Goal: Information Seeking & Learning: Find specific page/section

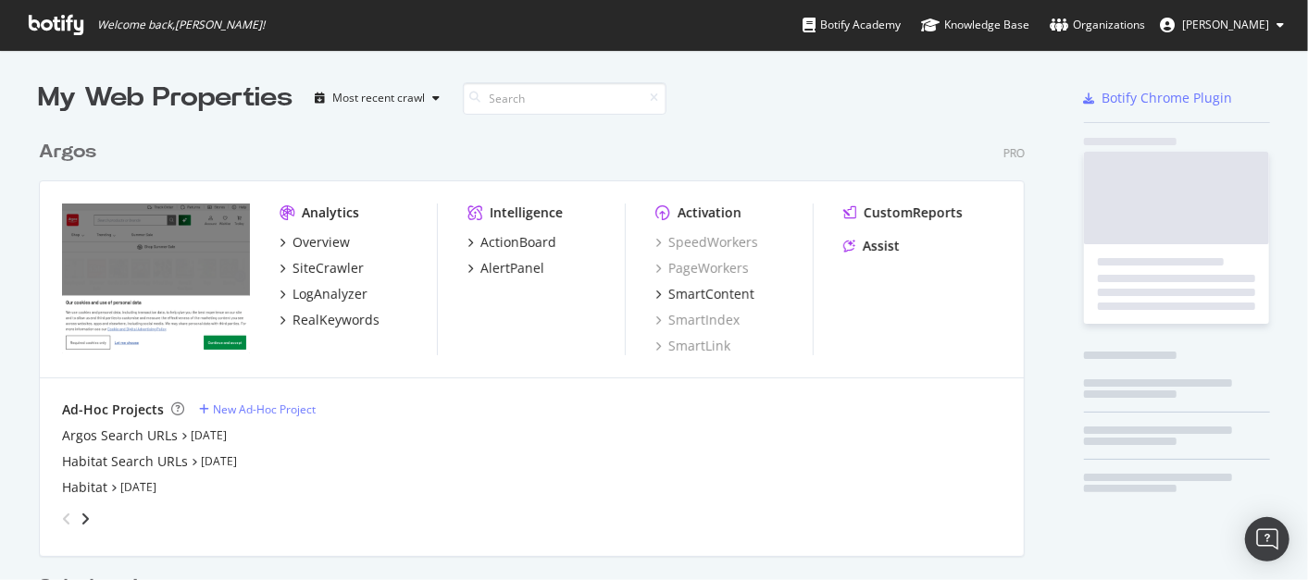
scroll to position [853, 985]
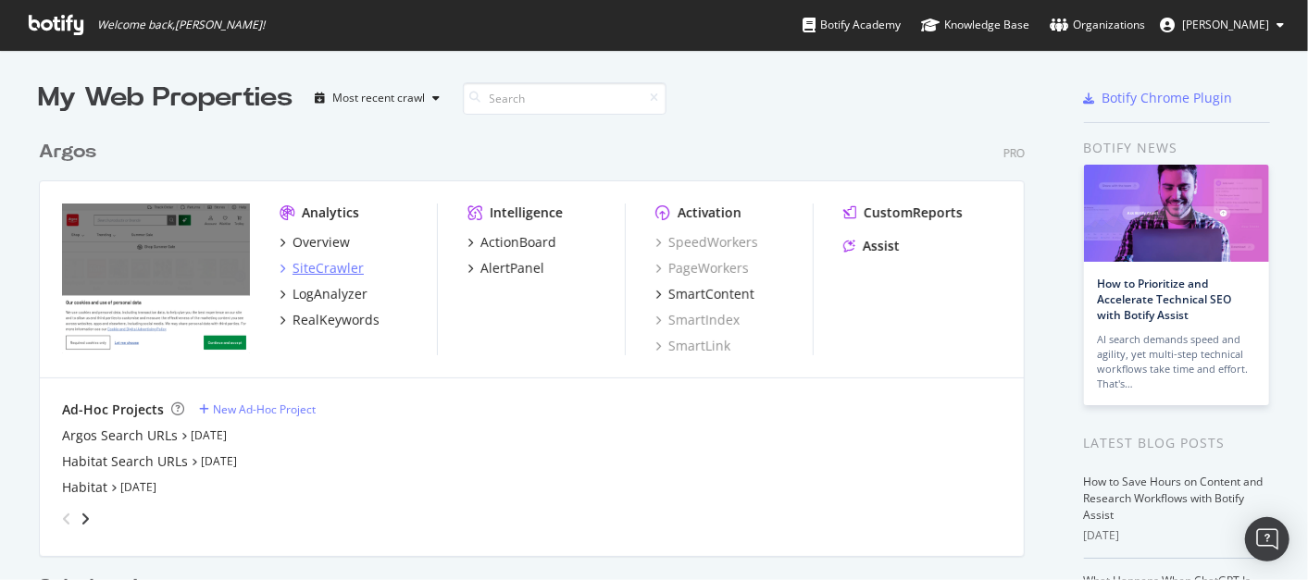
click at [317, 265] on div "SiteCrawler" at bounding box center [327, 268] width 71 height 19
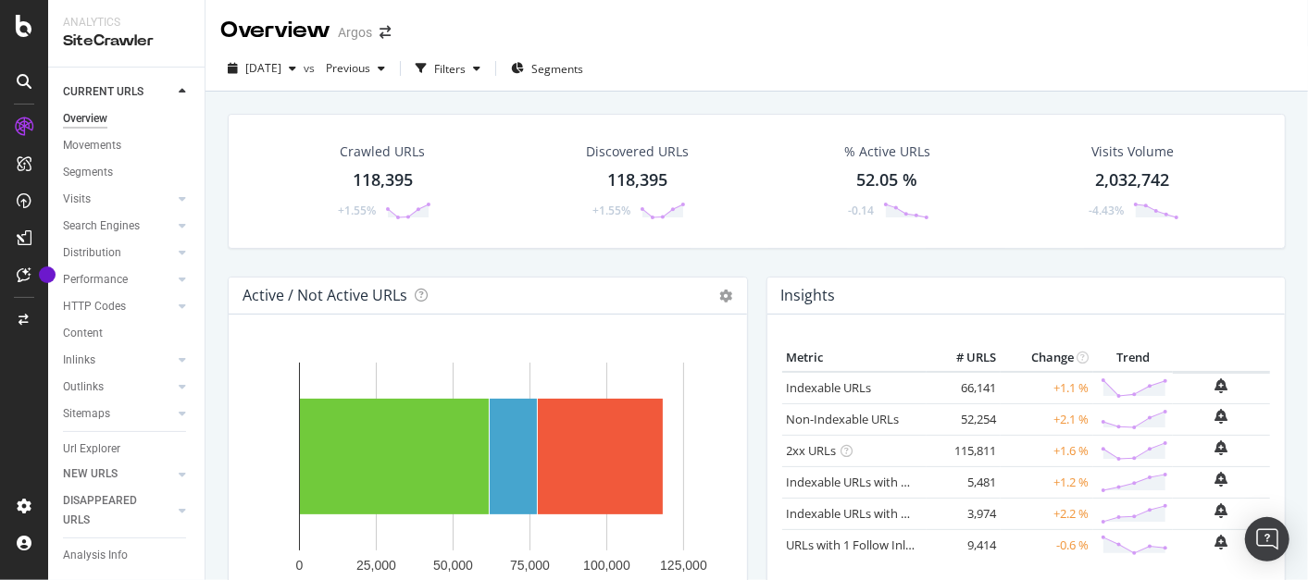
scroll to position [59, 0]
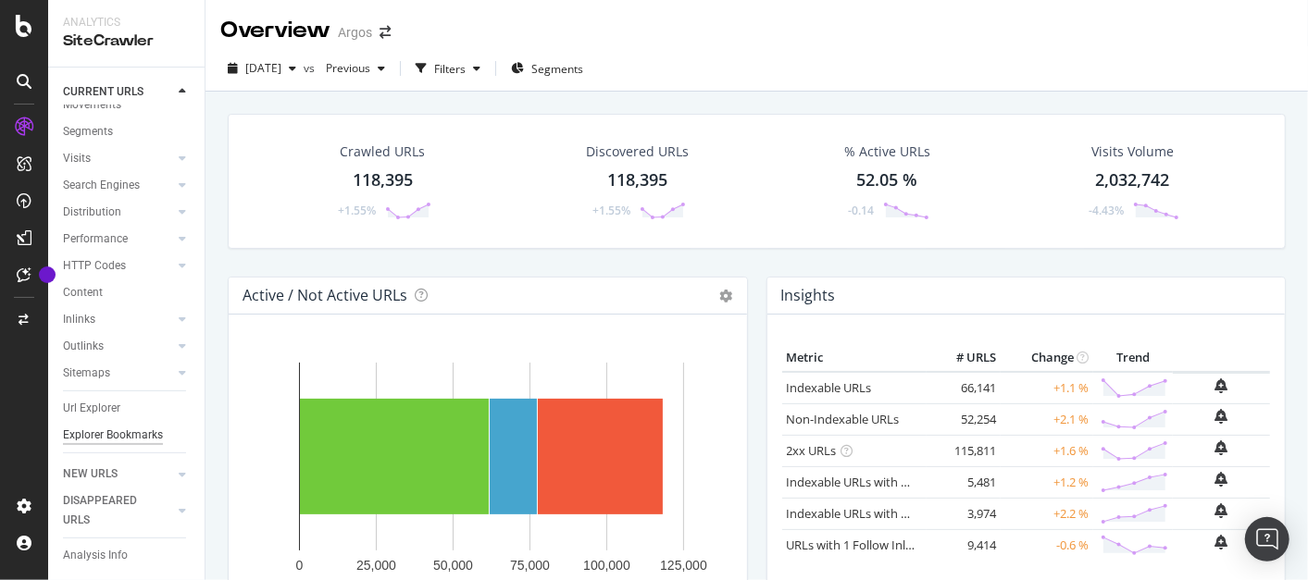
click at [92, 426] on div "Explorer Bookmarks" at bounding box center [113, 435] width 100 height 19
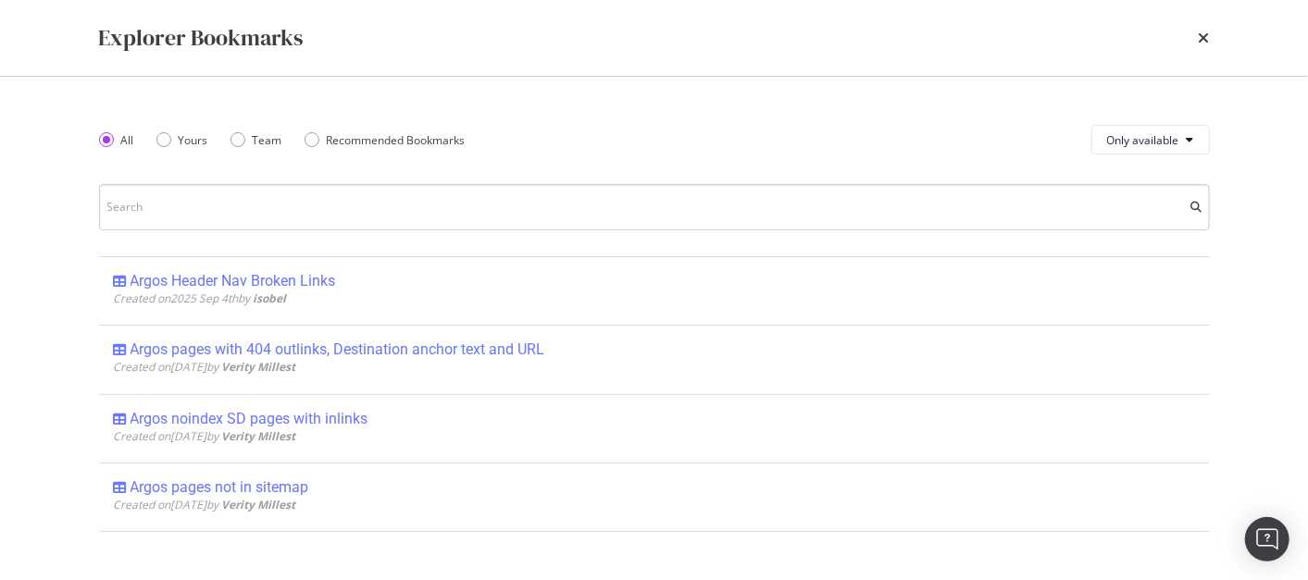
click at [235, 204] on input "modal" at bounding box center [654, 207] width 1111 height 46
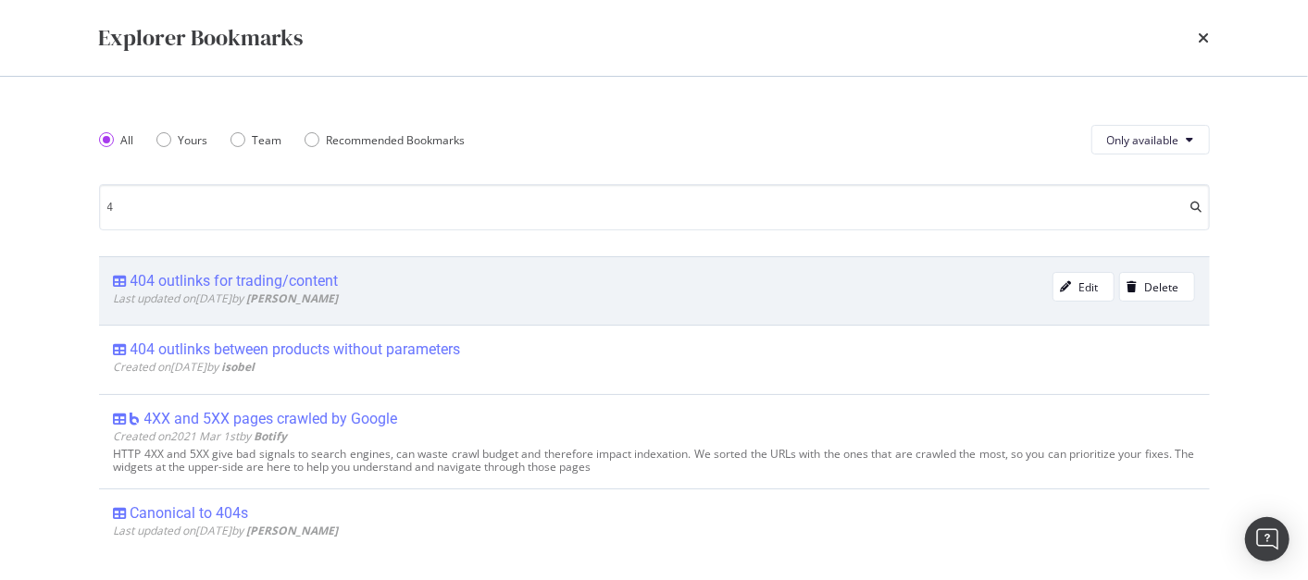
type input "4"
click at [293, 280] on div "404 outlinks for trading/content" at bounding box center [235, 281] width 208 height 19
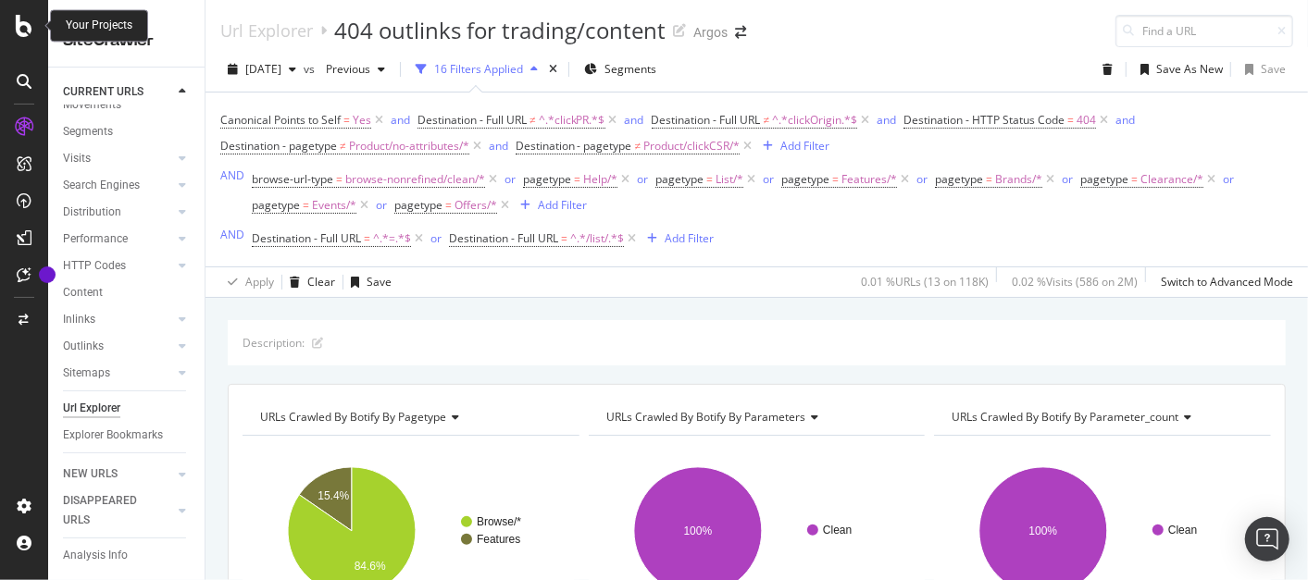
click at [19, 27] on icon at bounding box center [24, 26] width 17 height 22
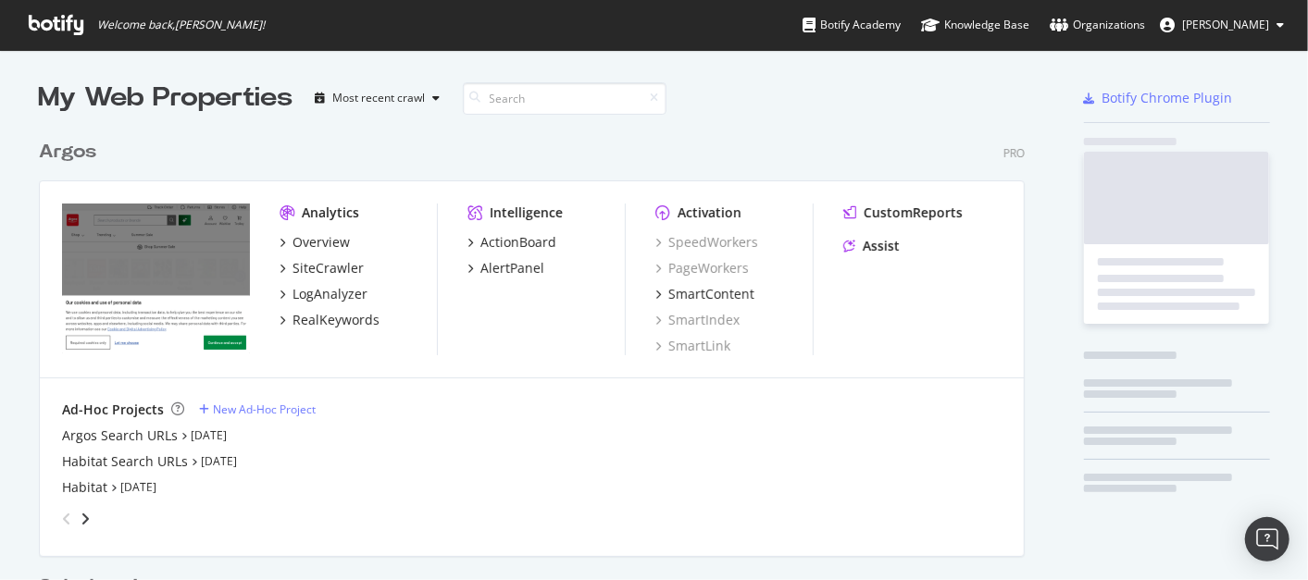
scroll to position [564, 1276]
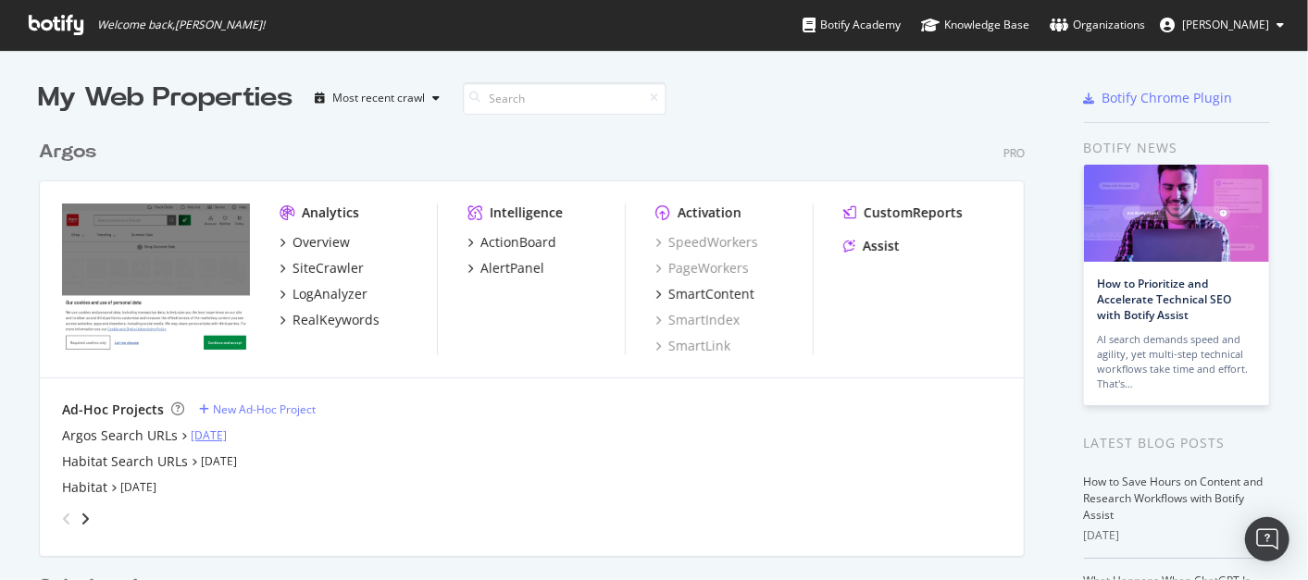
click at [205, 435] on link "[DATE]" at bounding box center [209, 436] width 36 height 16
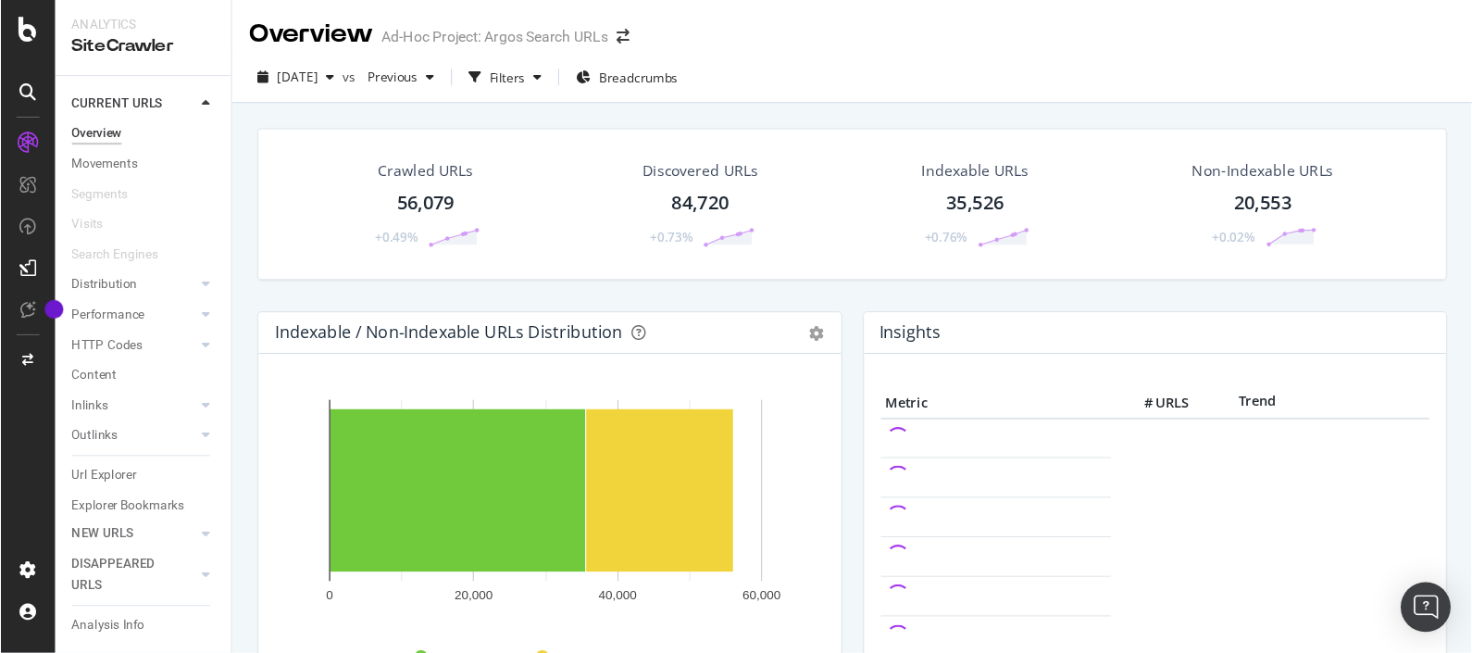
scroll to position [32, 0]
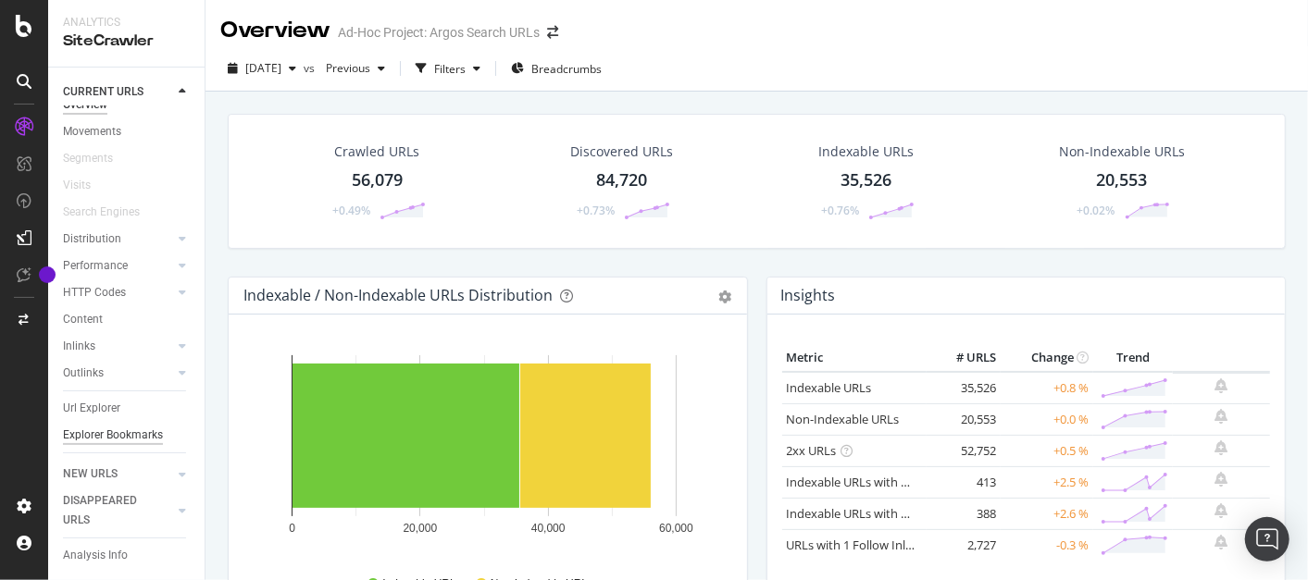
click at [93, 433] on div "Explorer Bookmarks" at bounding box center [113, 435] width 100 height 19
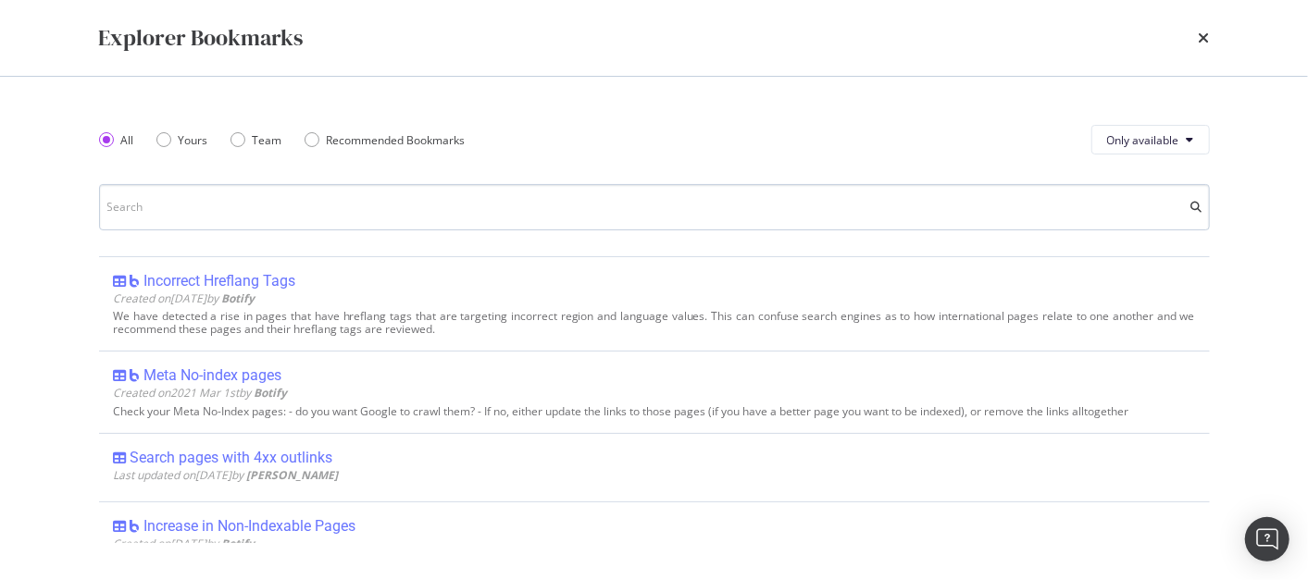
click at [155, 211] on input "modal" at bounding box center [654, 207] width 1111 height 46
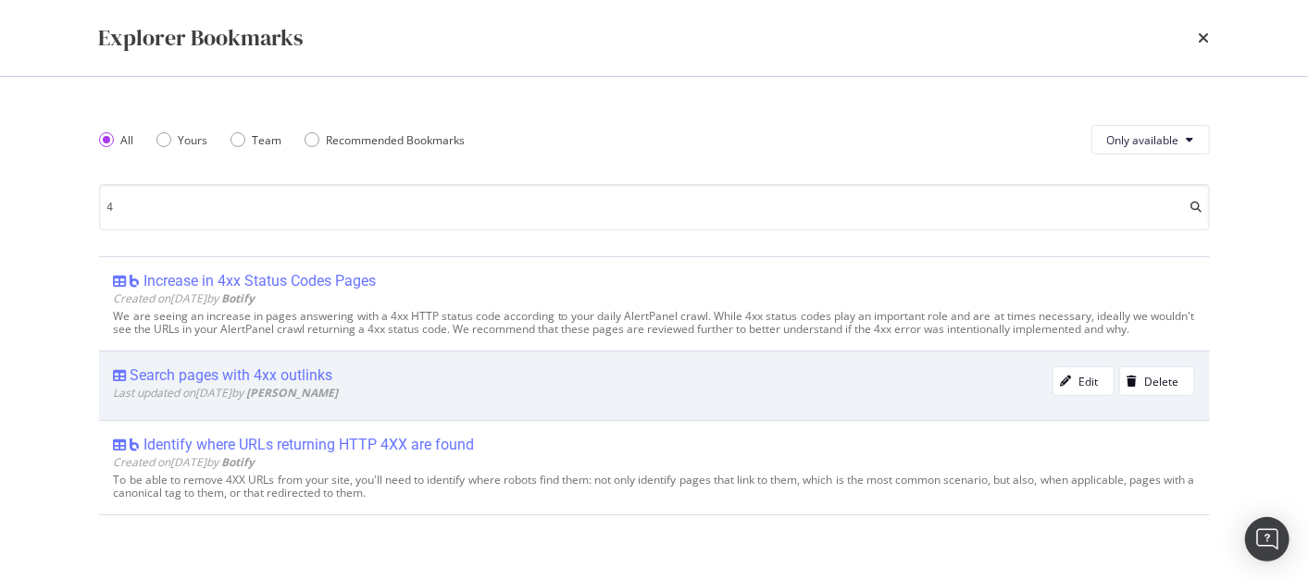
type input "4"
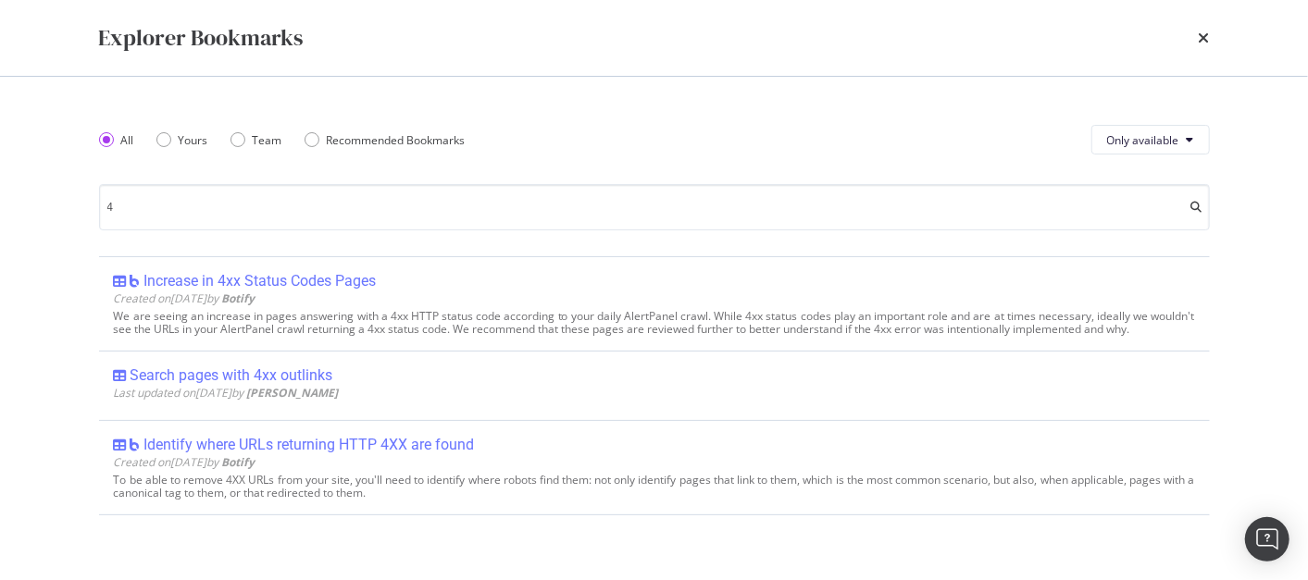
click at [284, 377] on div "Search pages with 4xx outlinks" at bounding box center [232, 376] width 203 height 19
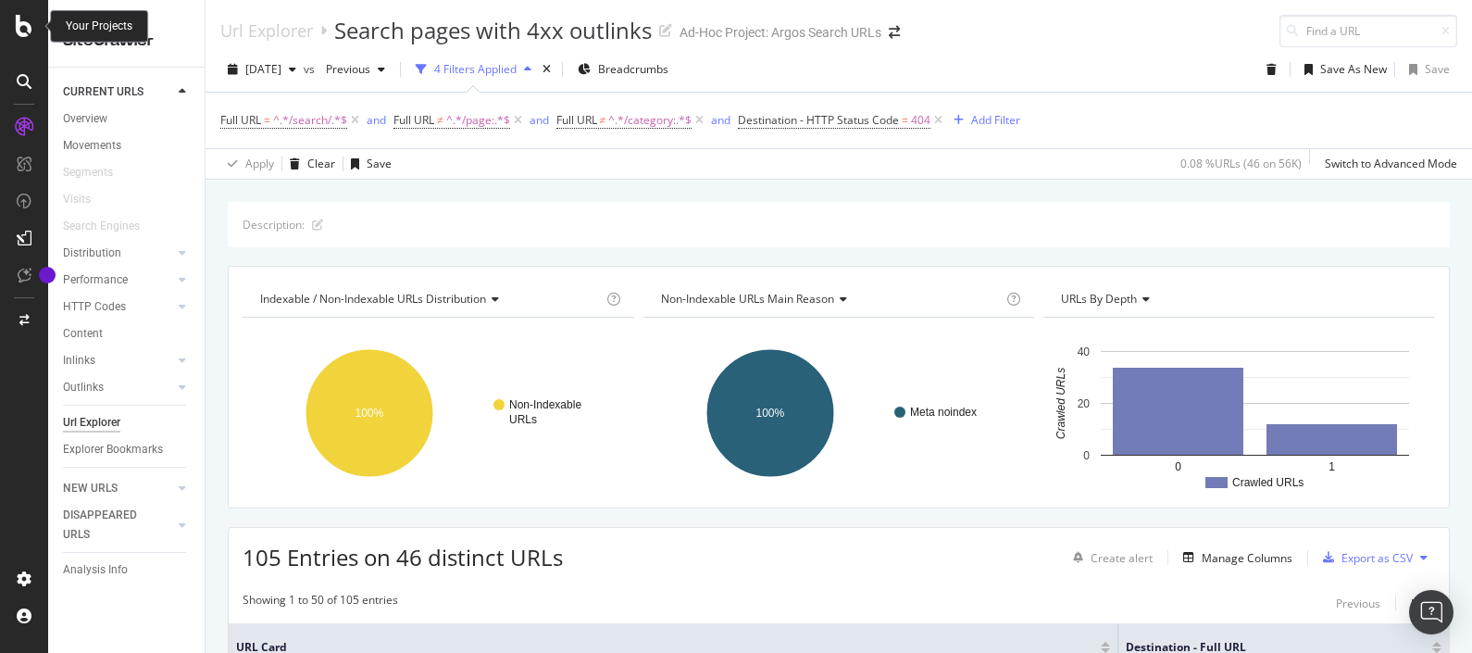
click at [10, 21] on div at bounding box center [24, 26] width 44 height 22
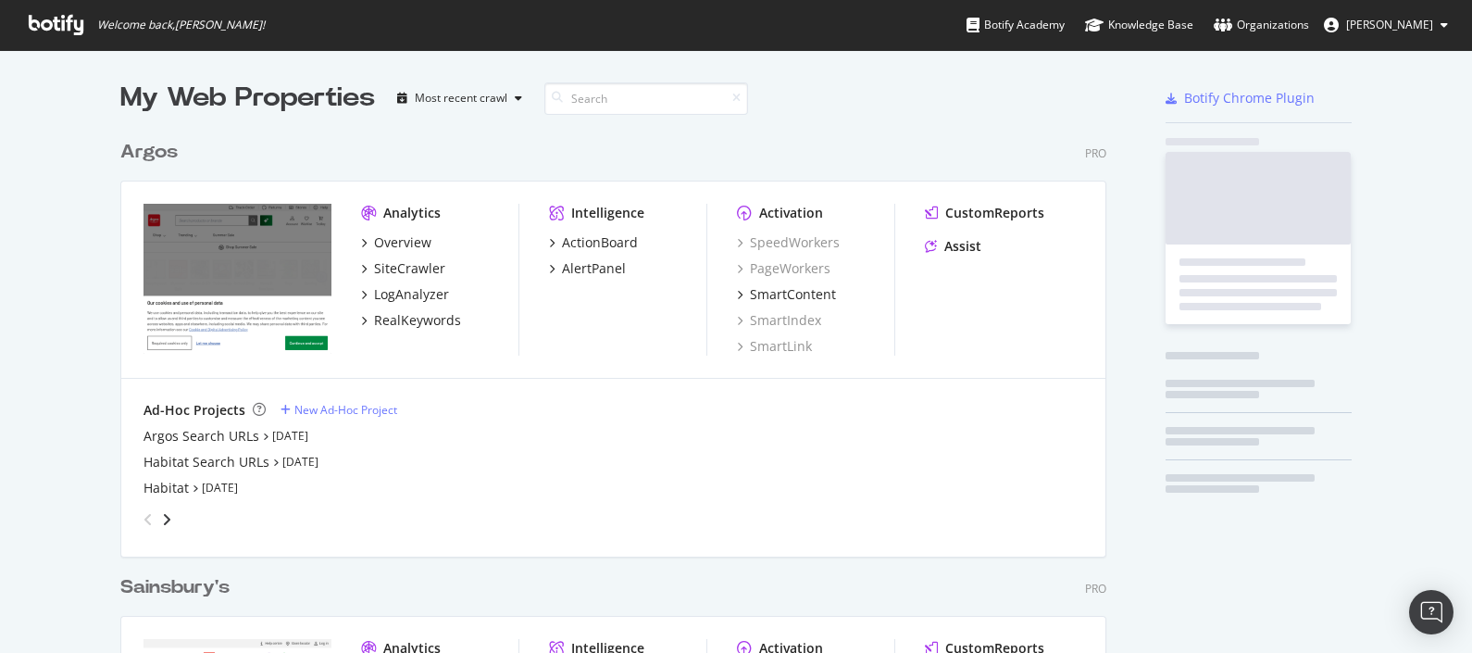
scroll to position [634, 1436]
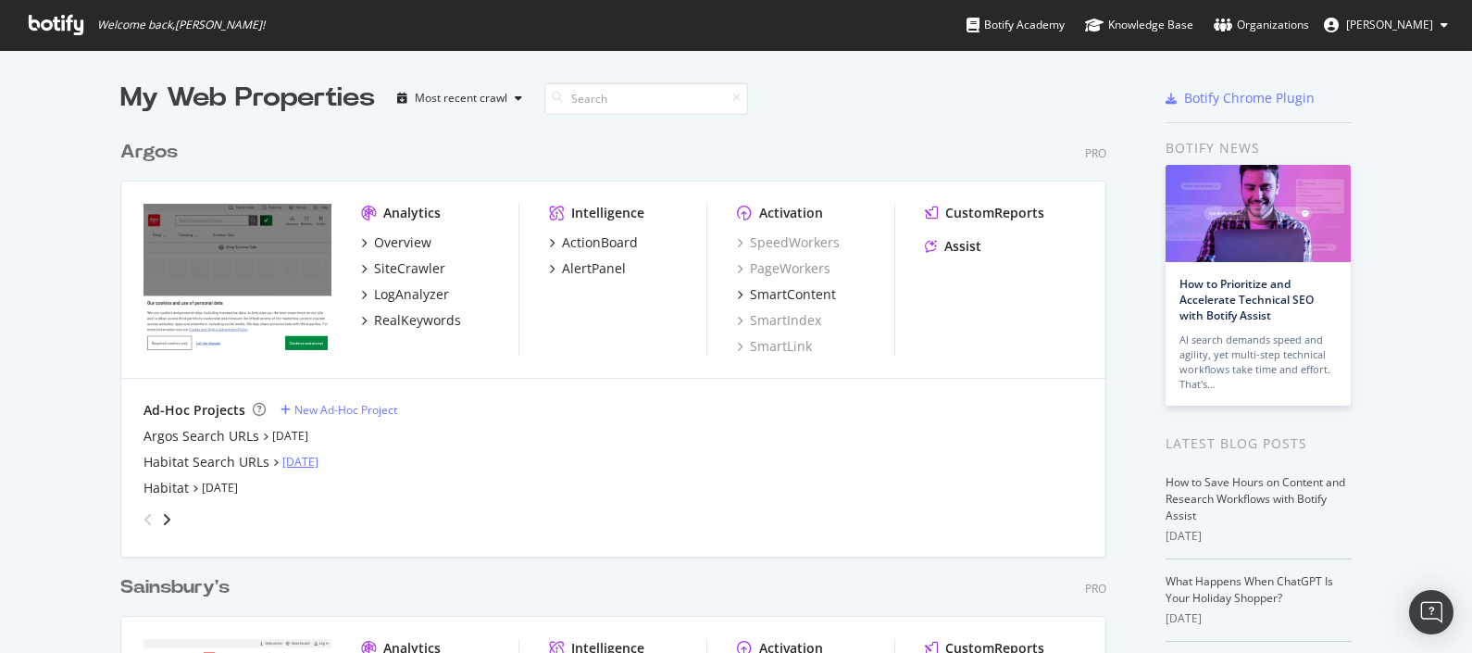
click at [292, 463] on link "[DATE]" at bounding box center [300, 462] width 36 height 16
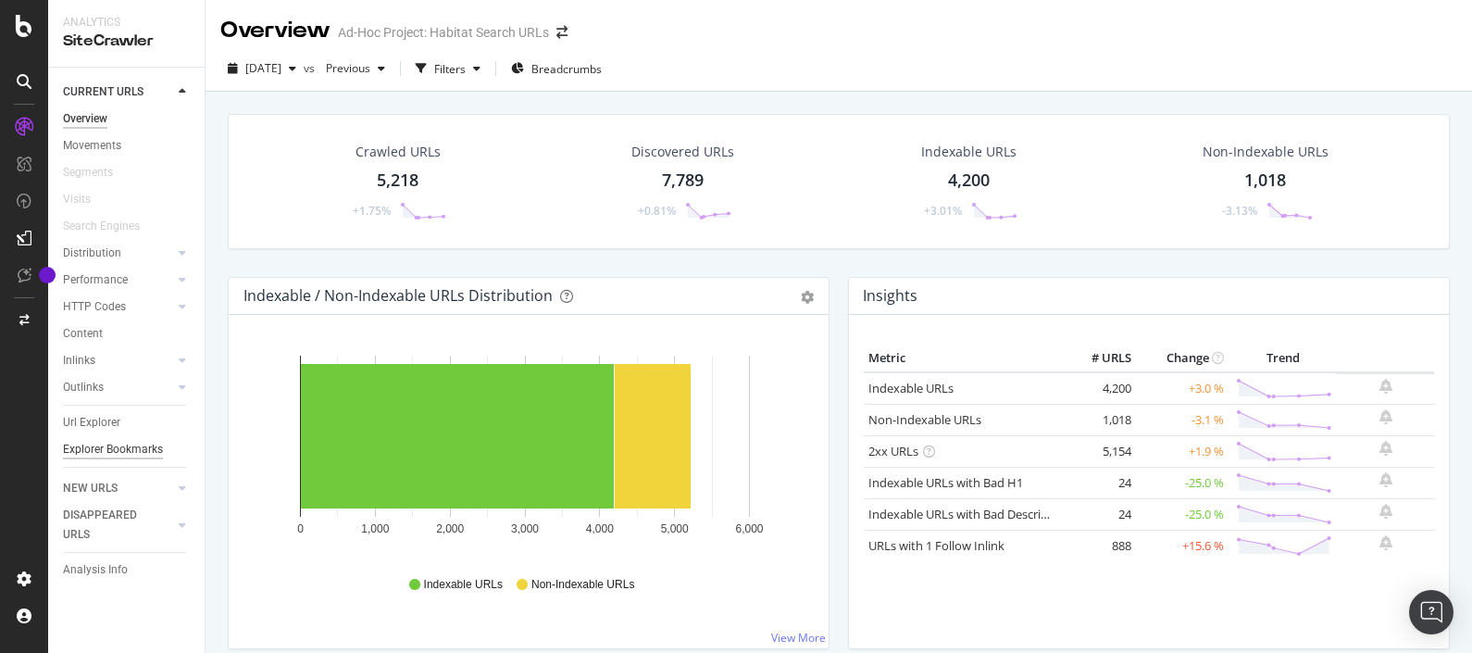
click at [134, 453] on div "Explorer Bookmarks" at bounding box center [113, 449] width 100 height 19
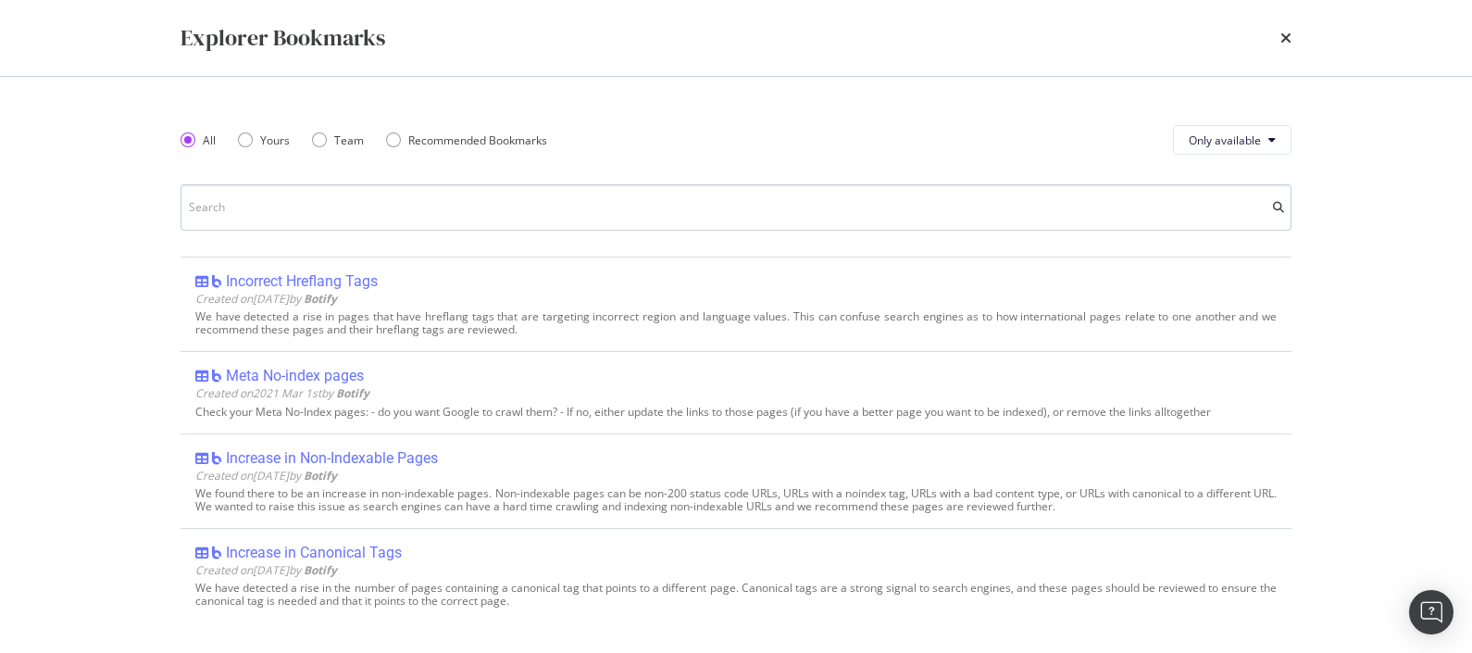
click at [315, 193] on input "modal" at bounding box center [735, 207] width 1111 height 46
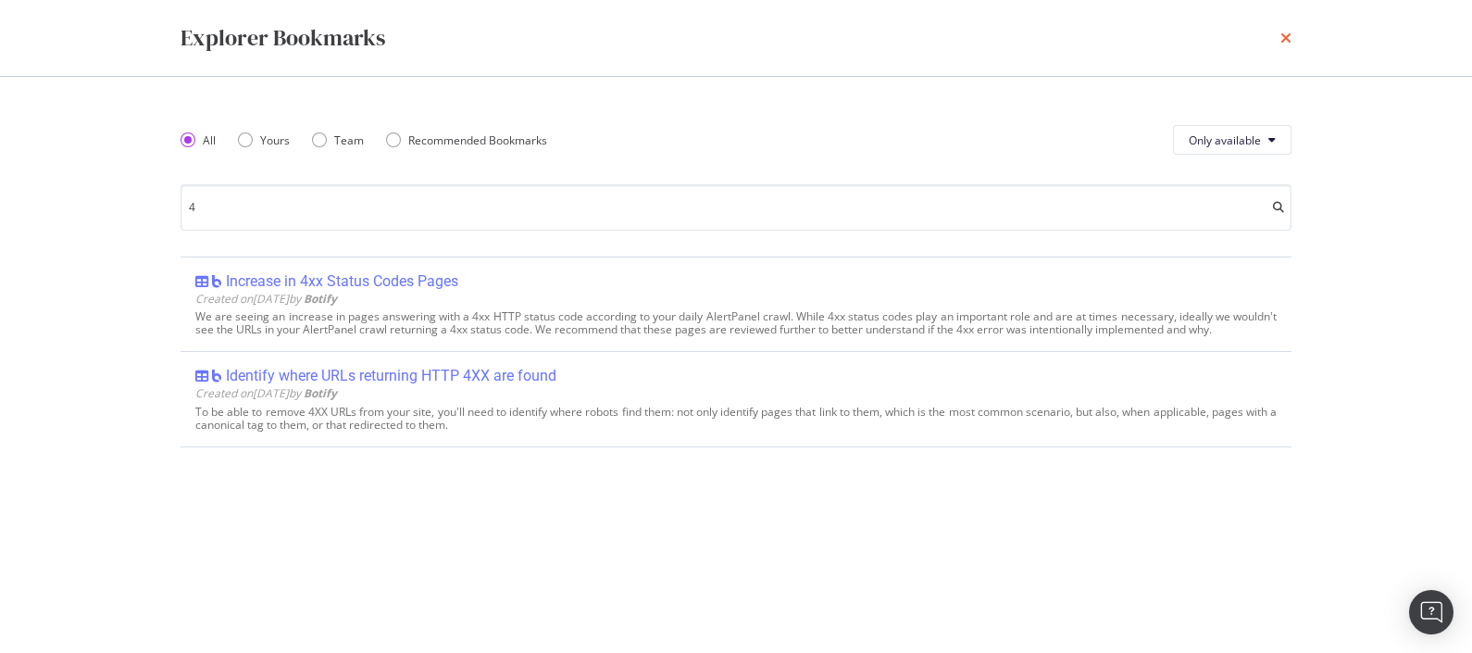
type input "4"
click at [1284, 34] on icon "times" at bounding box center [1285, 38] width 11 height 15
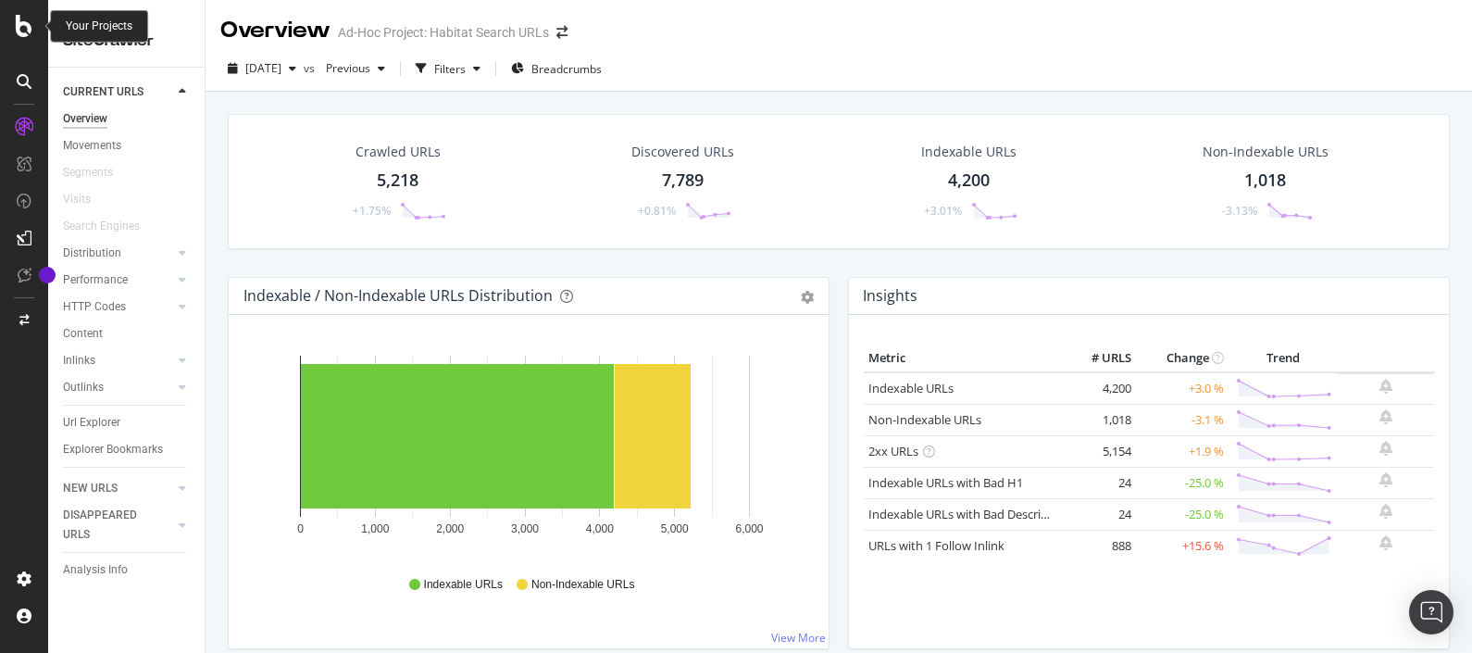
click at [6, 29] on div at bounding box center [24, 26] width 44 height 22
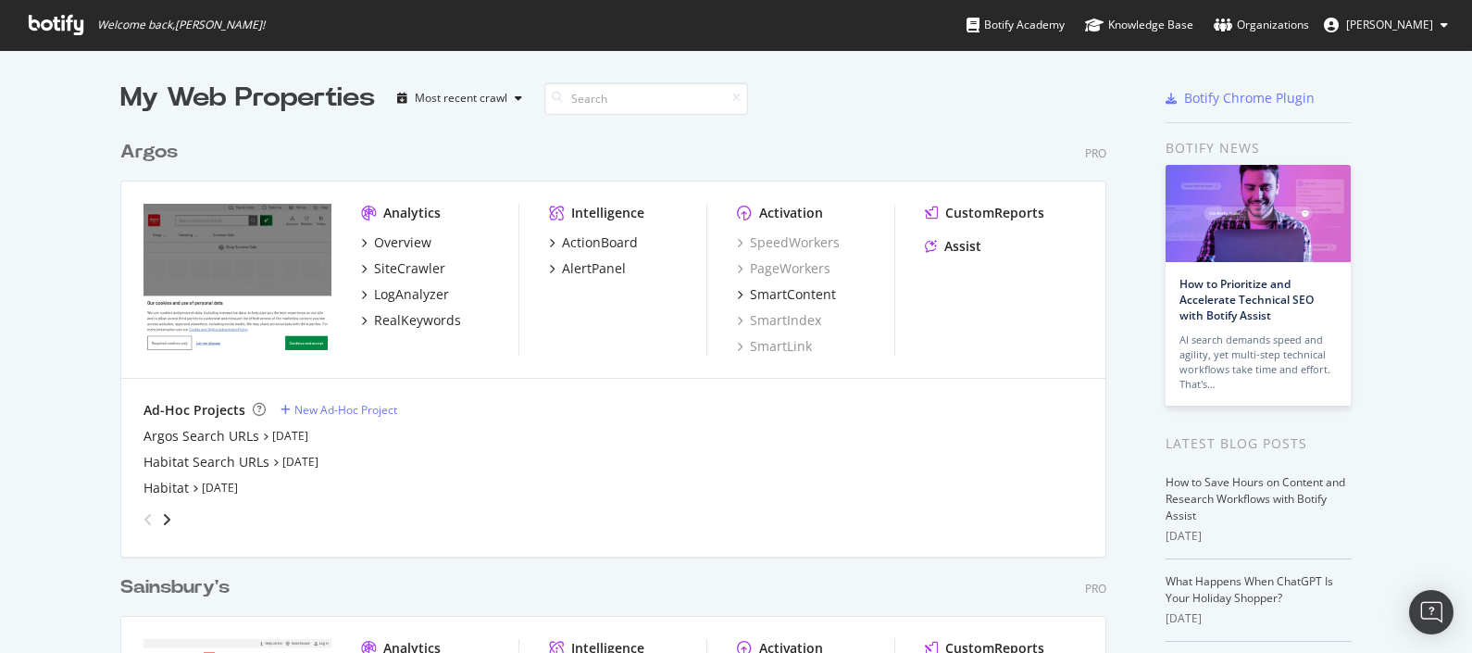
scroll to position [634, 1436]
click at [11, 28] on div "Welcome back, [PERSON_NAME] ! Botify Academy Knowledge Base Organizations [PERS…" at bounding box center [736, 25] width 1472 height 50
click at [209, 461] on div "Habitat Search URLs" at bounding box center [206, 462] width 126 height 19
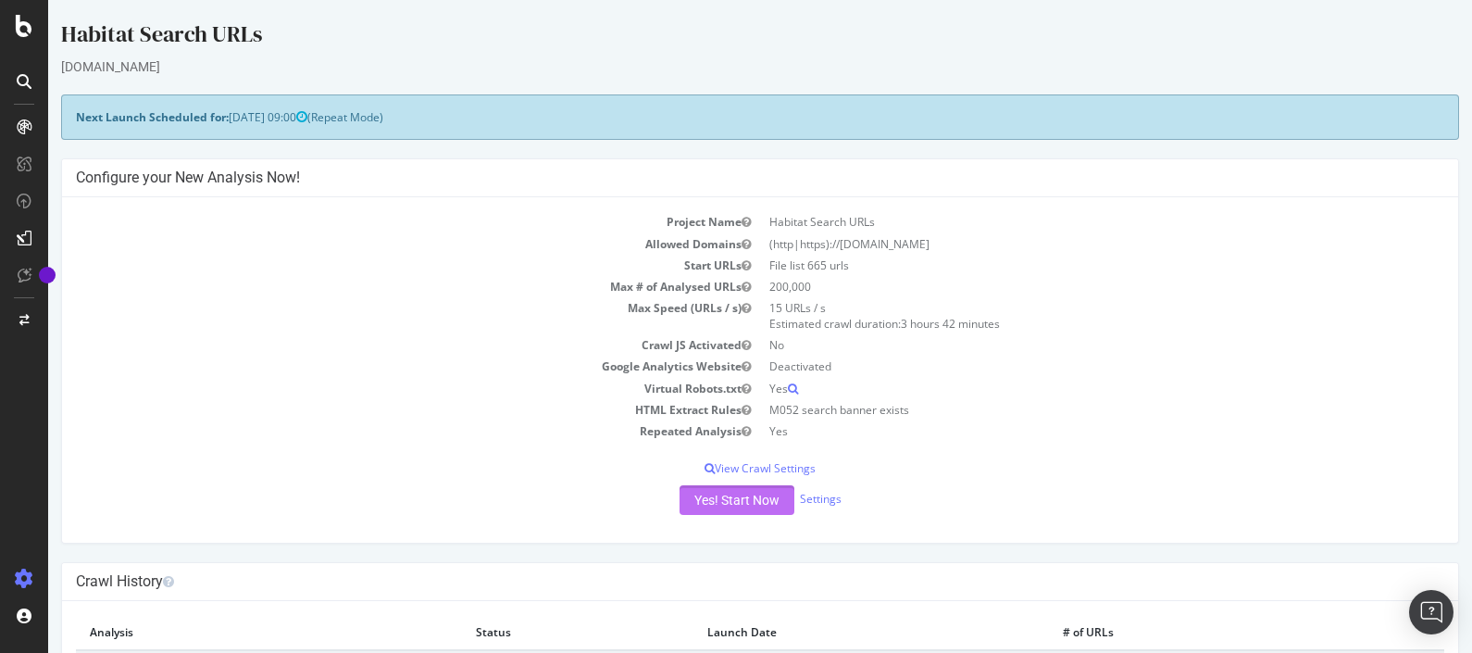
click at [733, 501] on button "Yes! Start Now" at bounding box center [736, 500] width 115 height 30
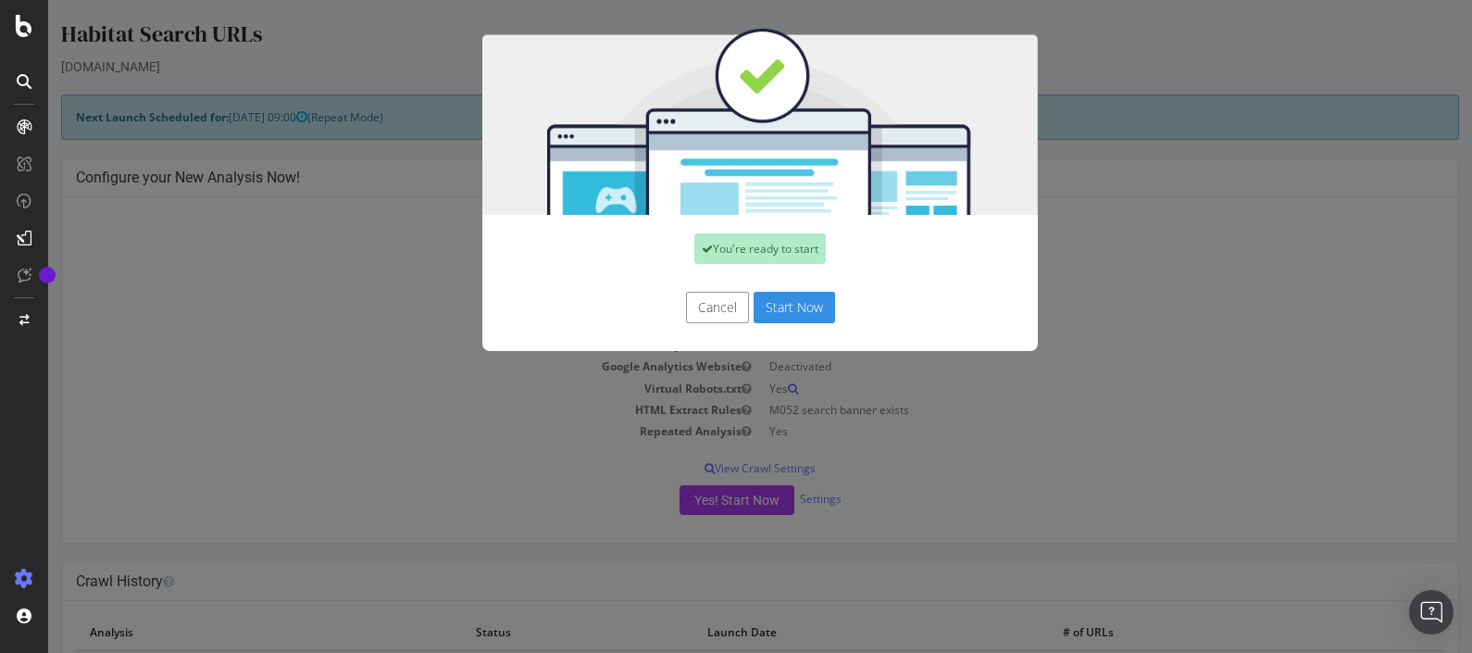
click at [802, 310] on button "Start Now" at bounding box center [793, 307] width 81 height 31
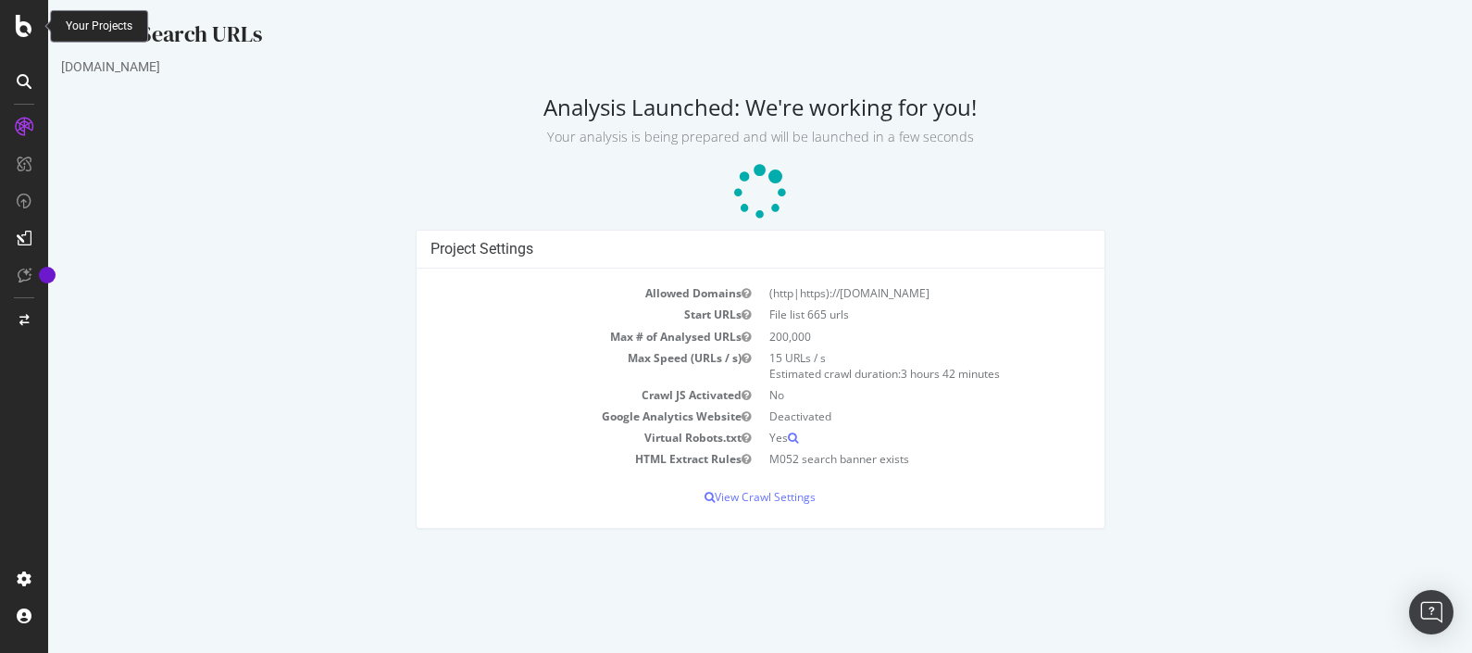
click at [19, 25] on icon at bounding box center [24, 26] width 17 height 22
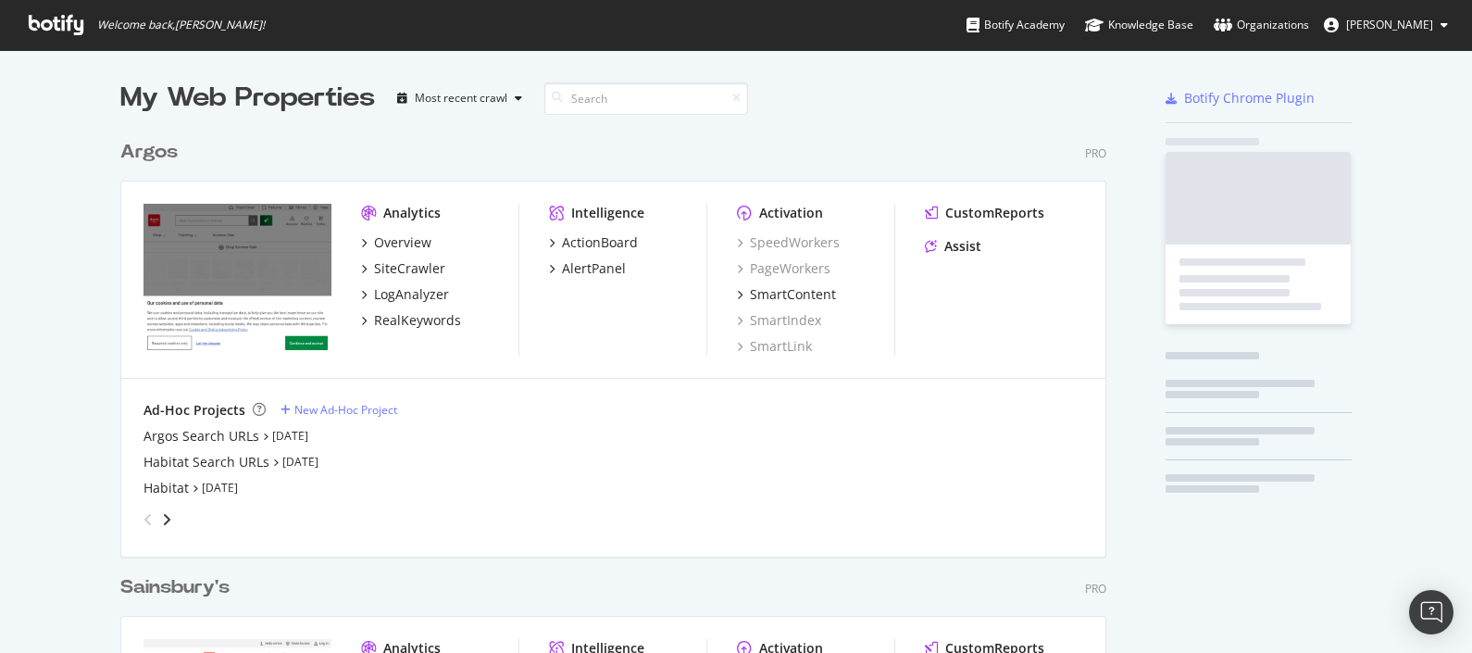
scroll to position [634, 1436]
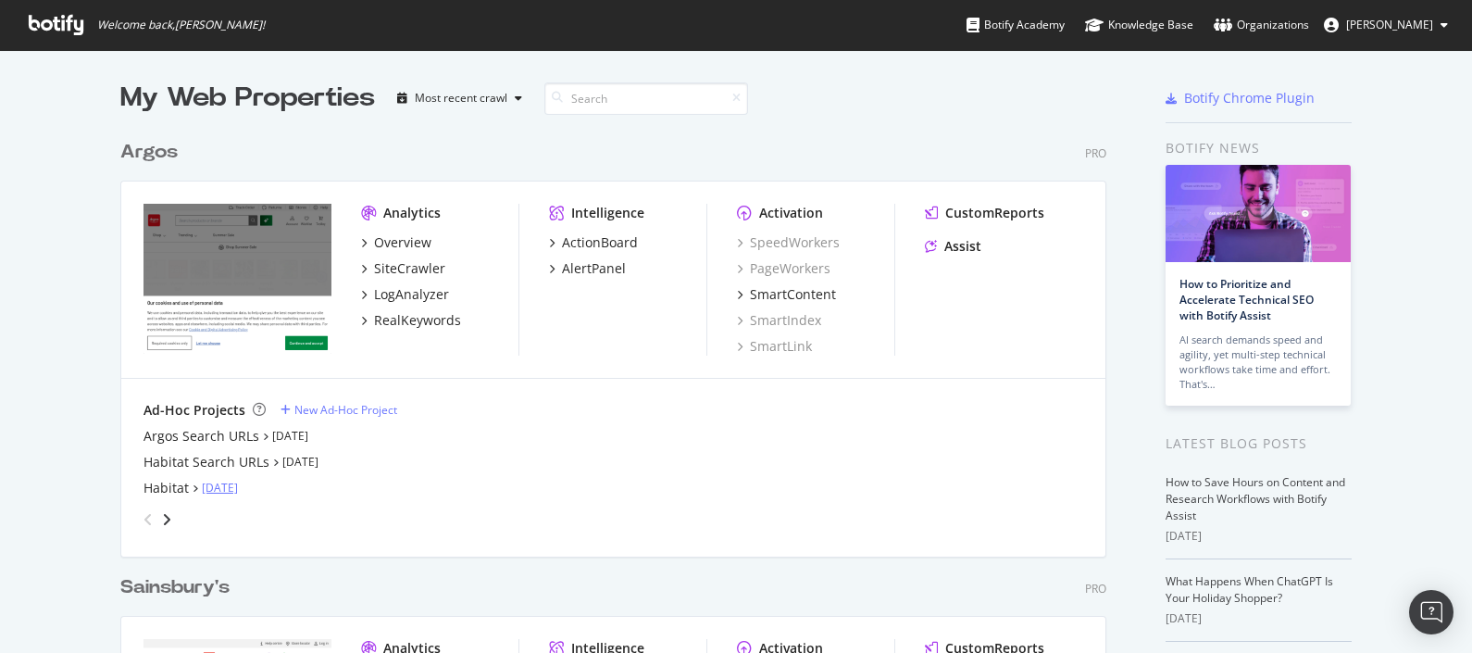
click at [208, 490] on link "[DATE]" at bounding box center [220, 487] width 36 height 16
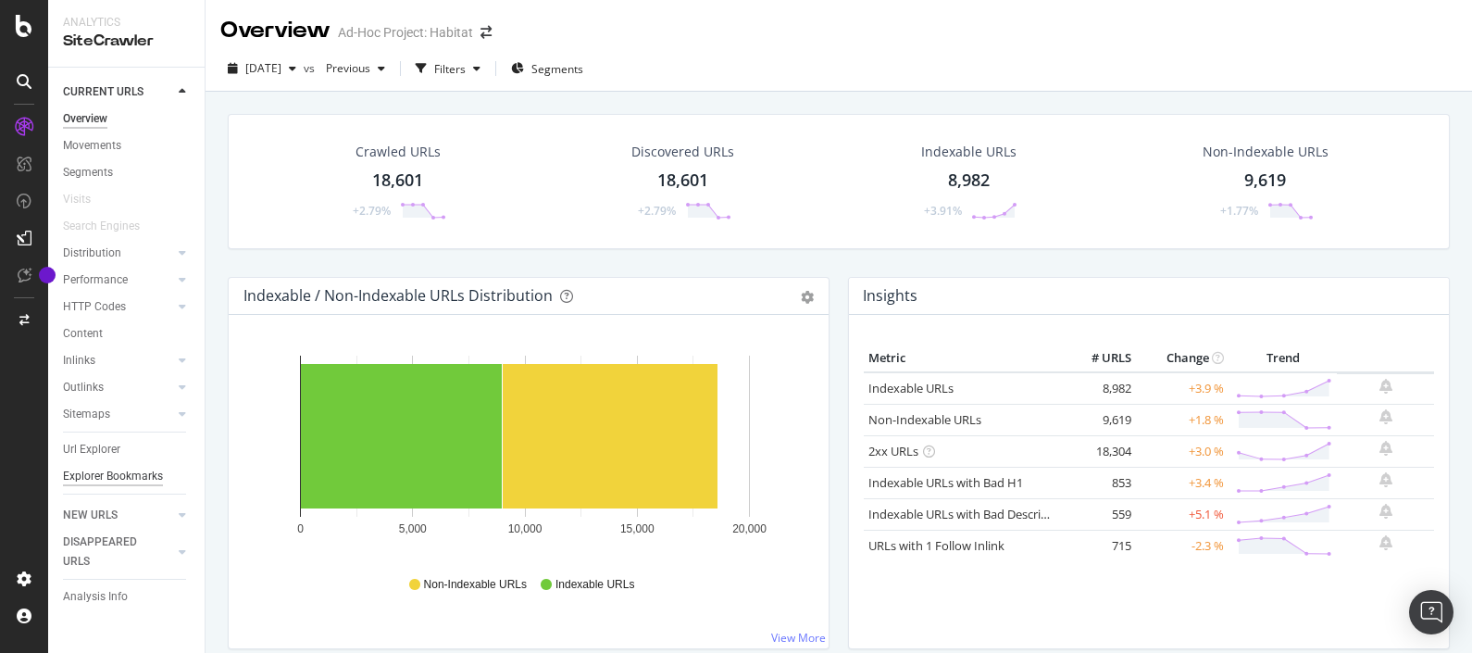
click at [108, 475] on div "Explorer Bookmarks" at bounding box center [113, 475] width 100 height 19
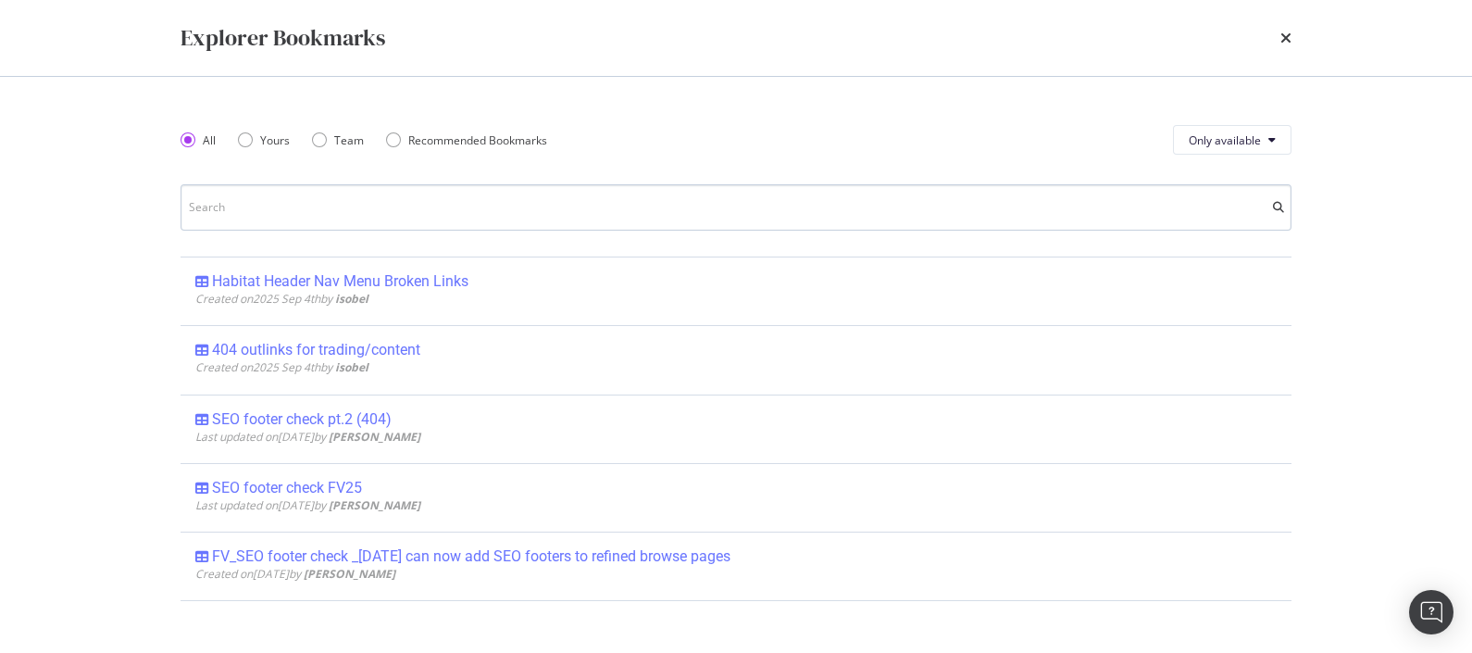
click at [325, 208] on input "modal" at bounding box center [735, 207] width 1111 height 46
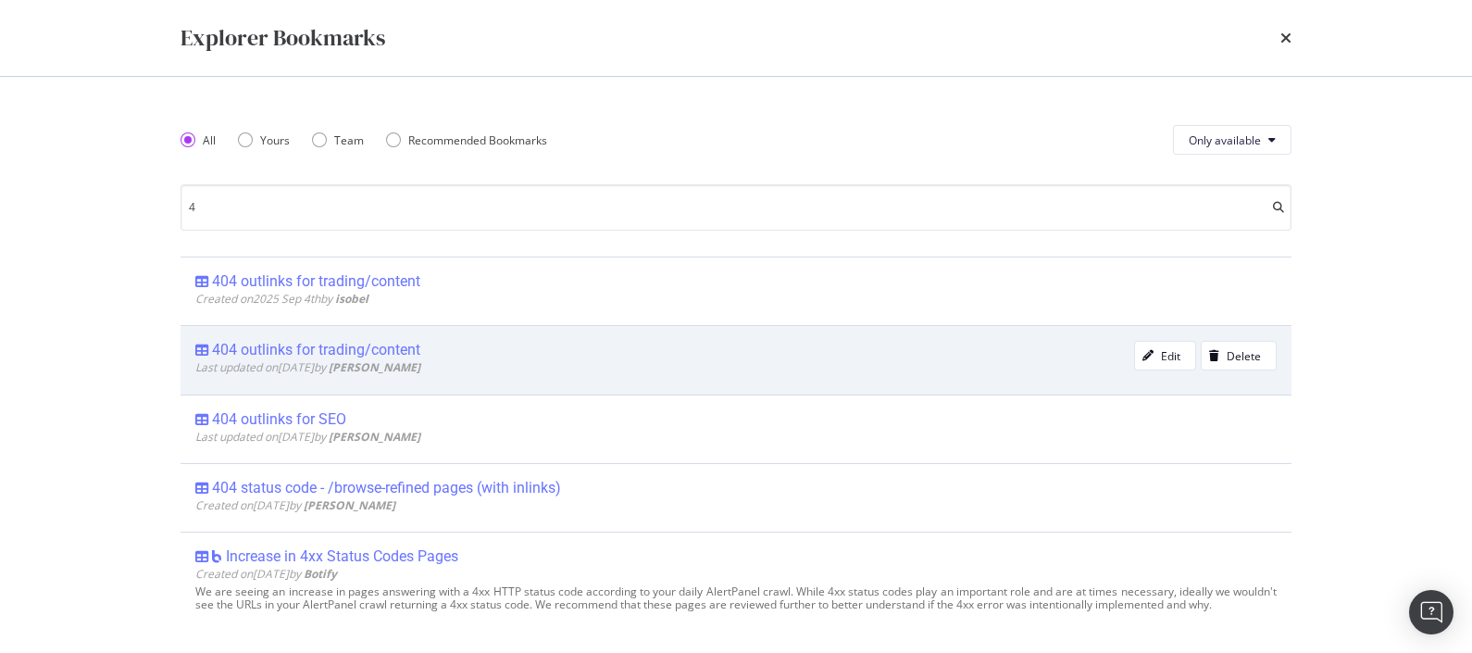
type input "4"
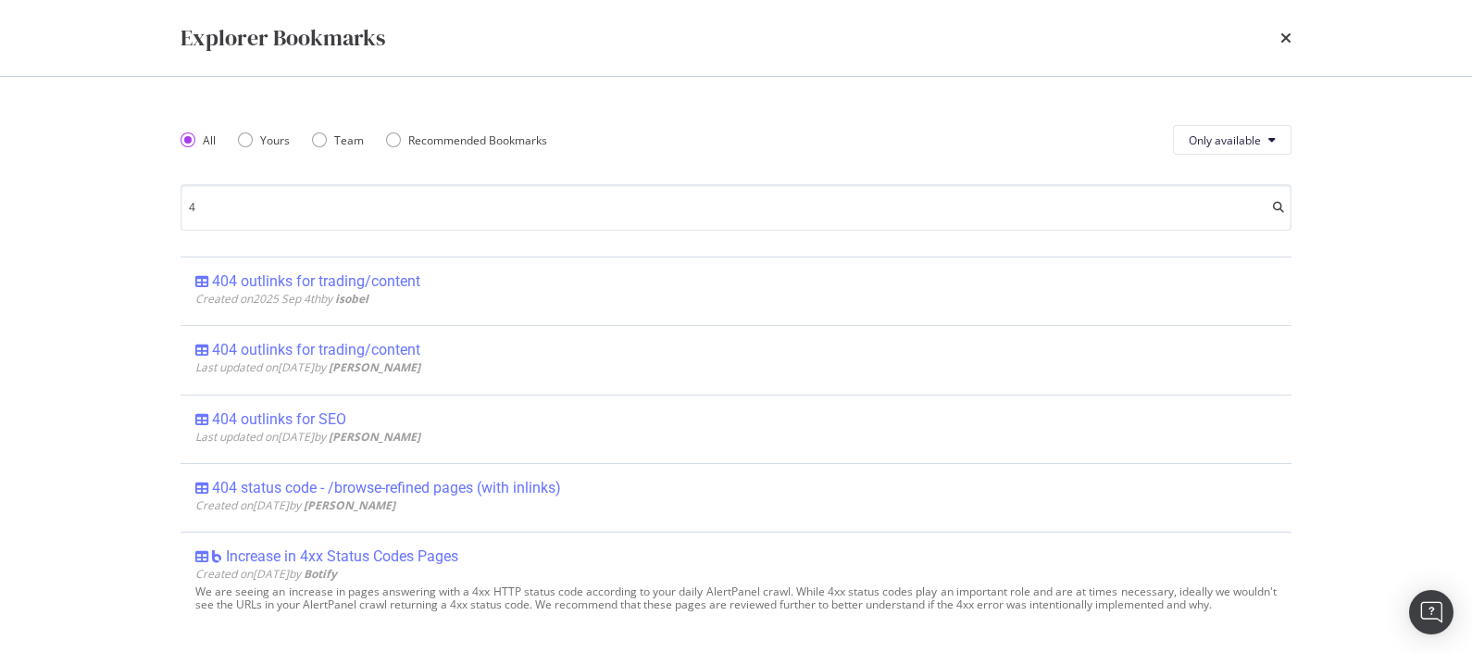
click at [403, 343] on div "404 outlinks for trading/content" at bounding box center [316, 350] width 208 height 19
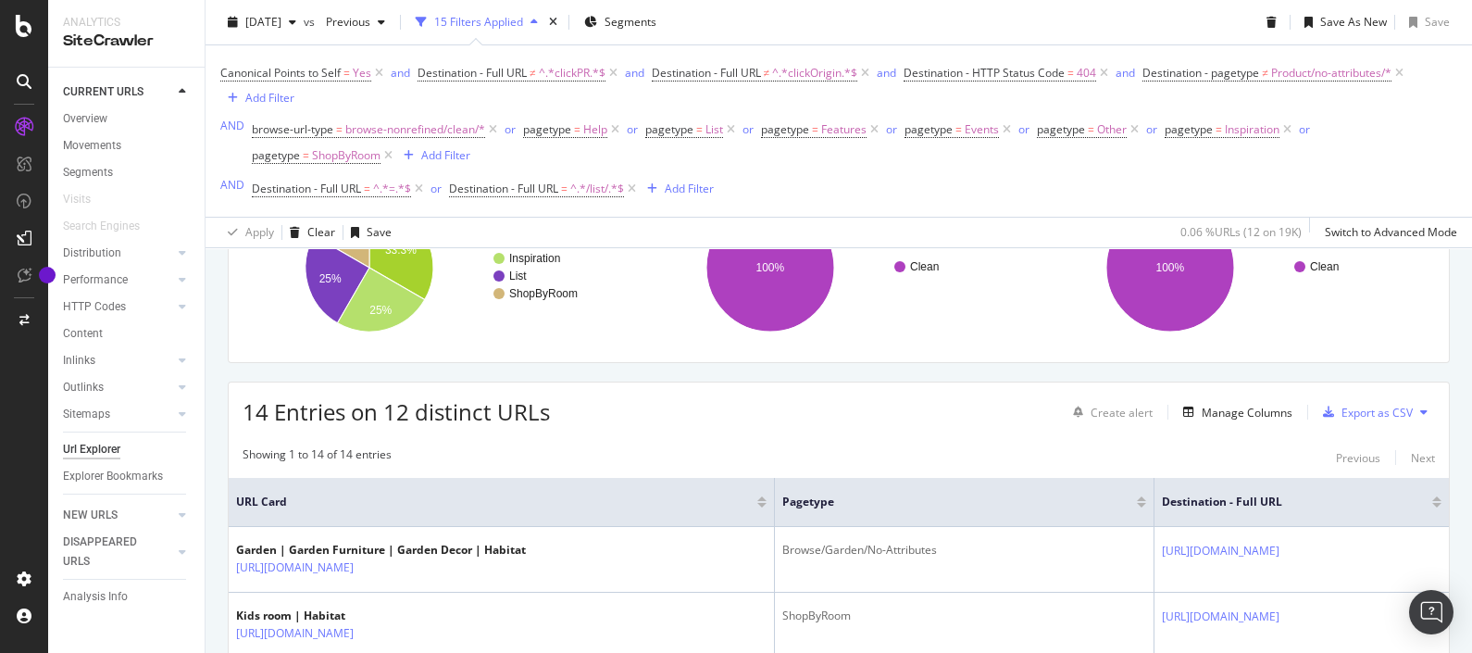
scroll to position [369, 0]
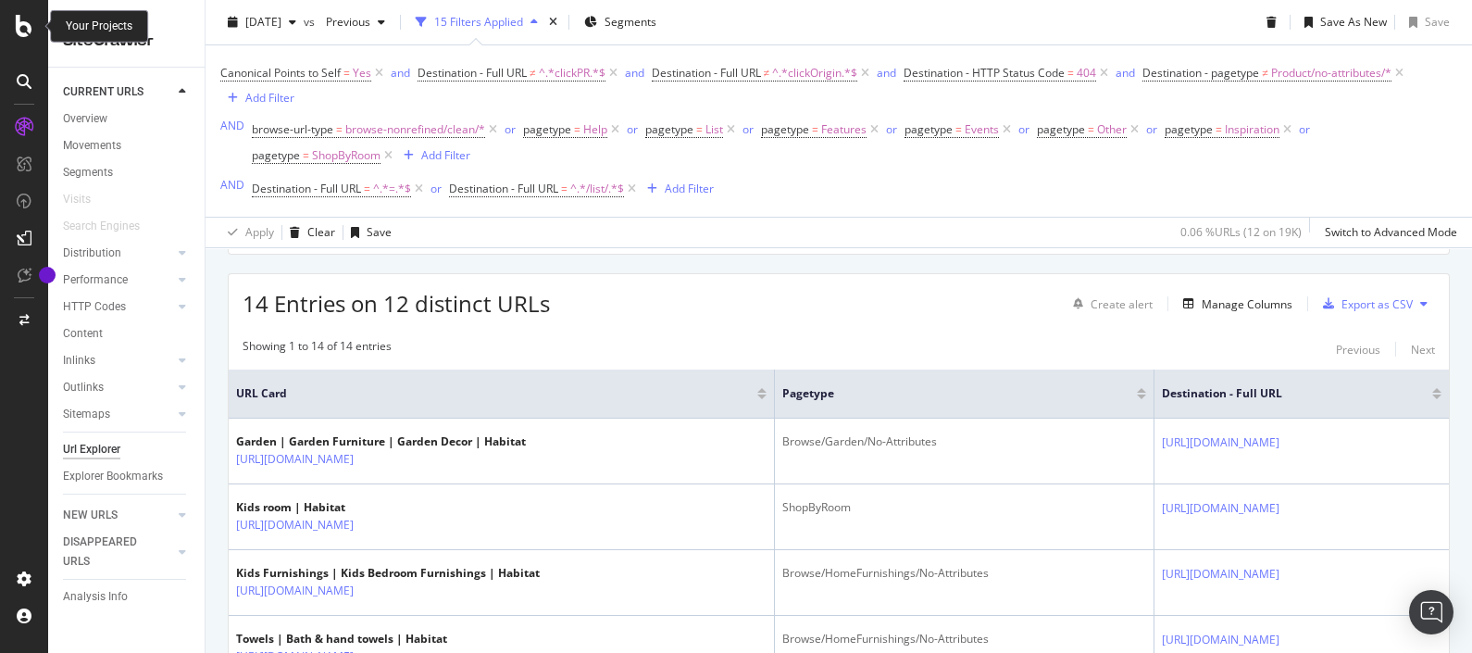
click at [22, 34] on icon at bounding box center [24, 26] width 17 height 22
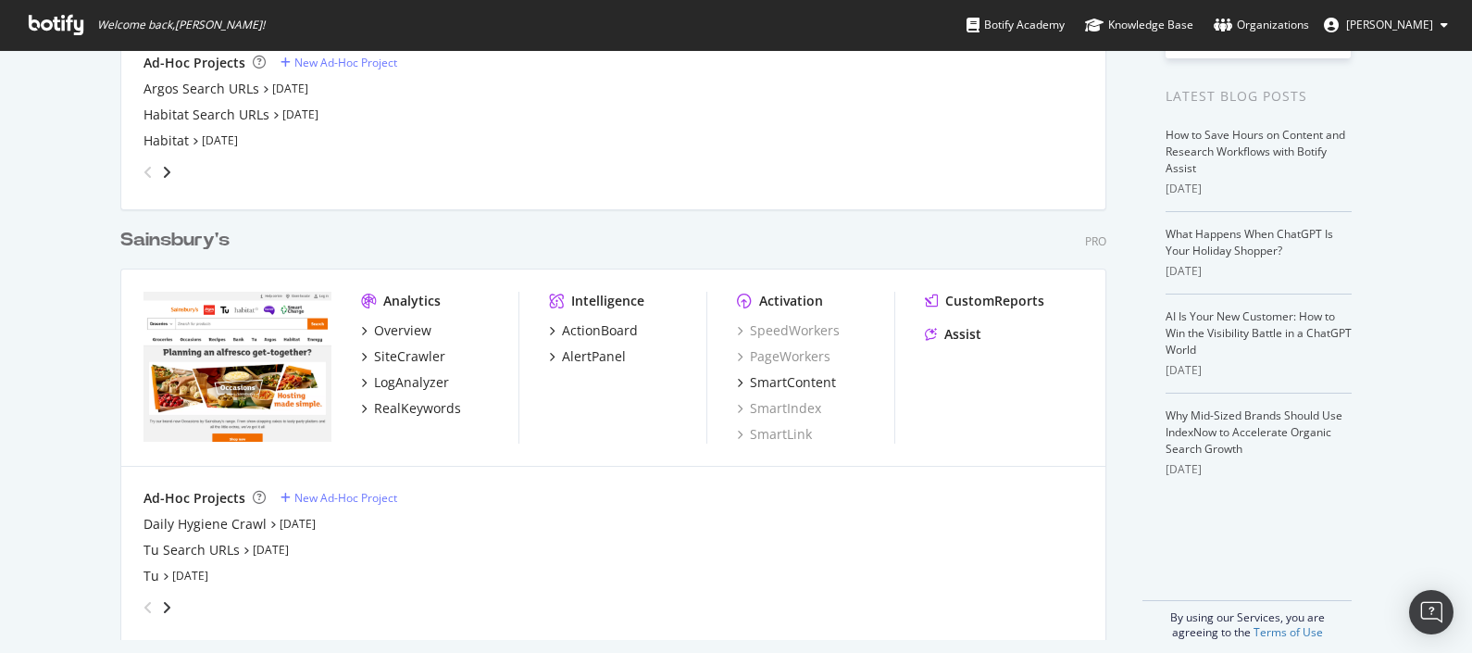
scroll to position [364, 0]
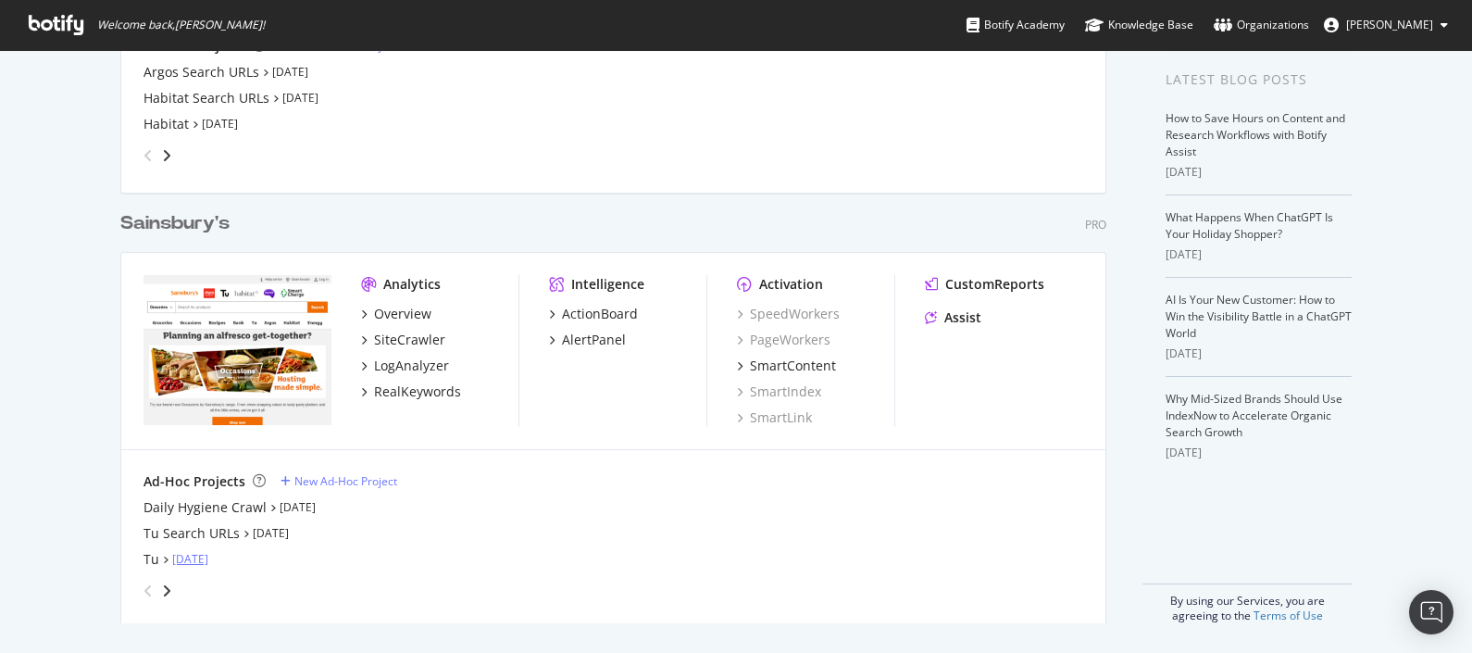
click at [193, 555] on link "[DATE]" at bounding box center [190, 559] width 36 height 16
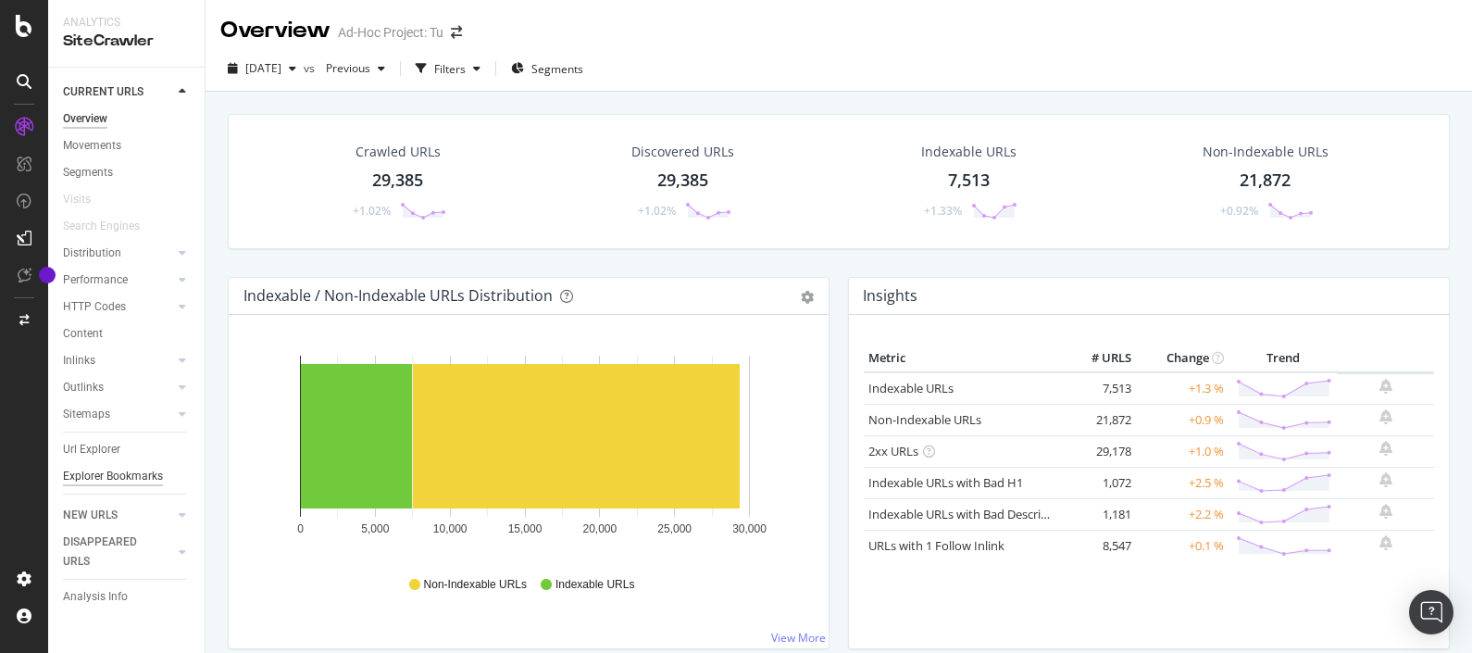
click at [123, 478] on div "Explorer Bookmarks" at bounding box center [113, 475] width 100 height 19
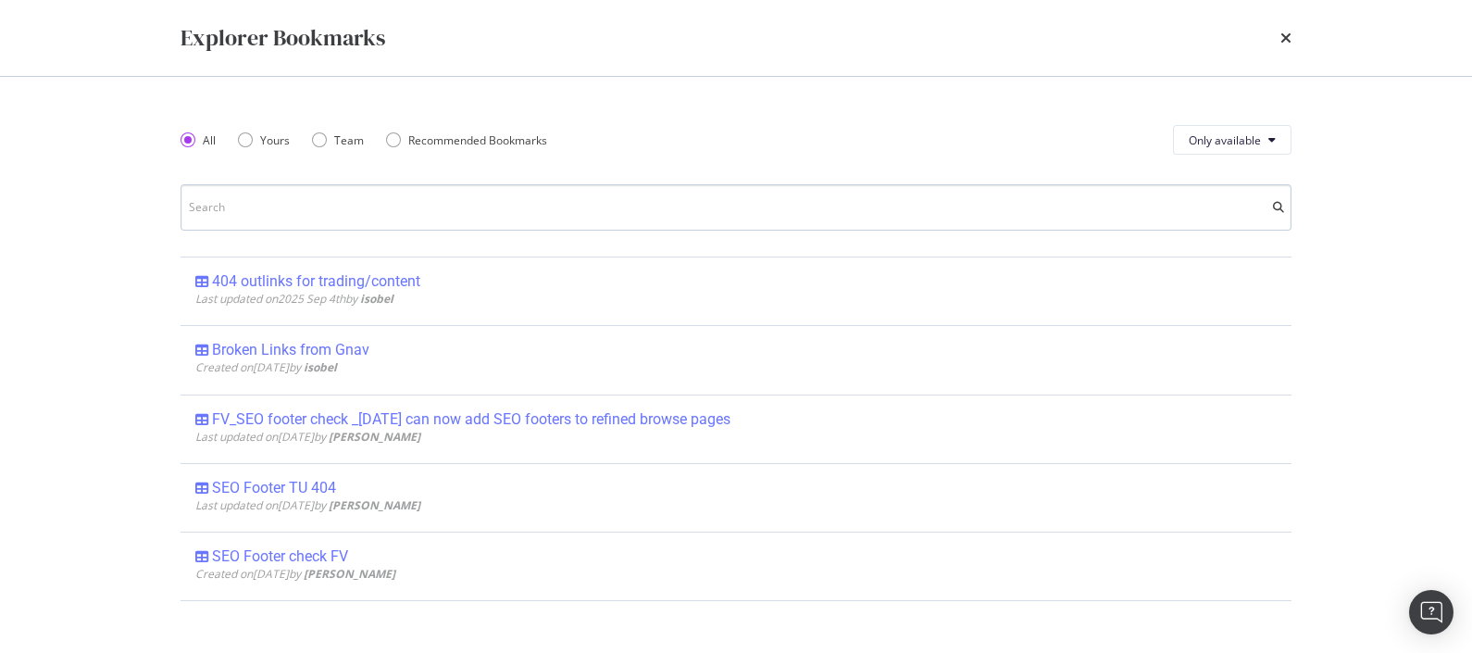
click at [285, 206] on input "modal" at bounding box center [735, 207] width 1111 height 46
type input "4"
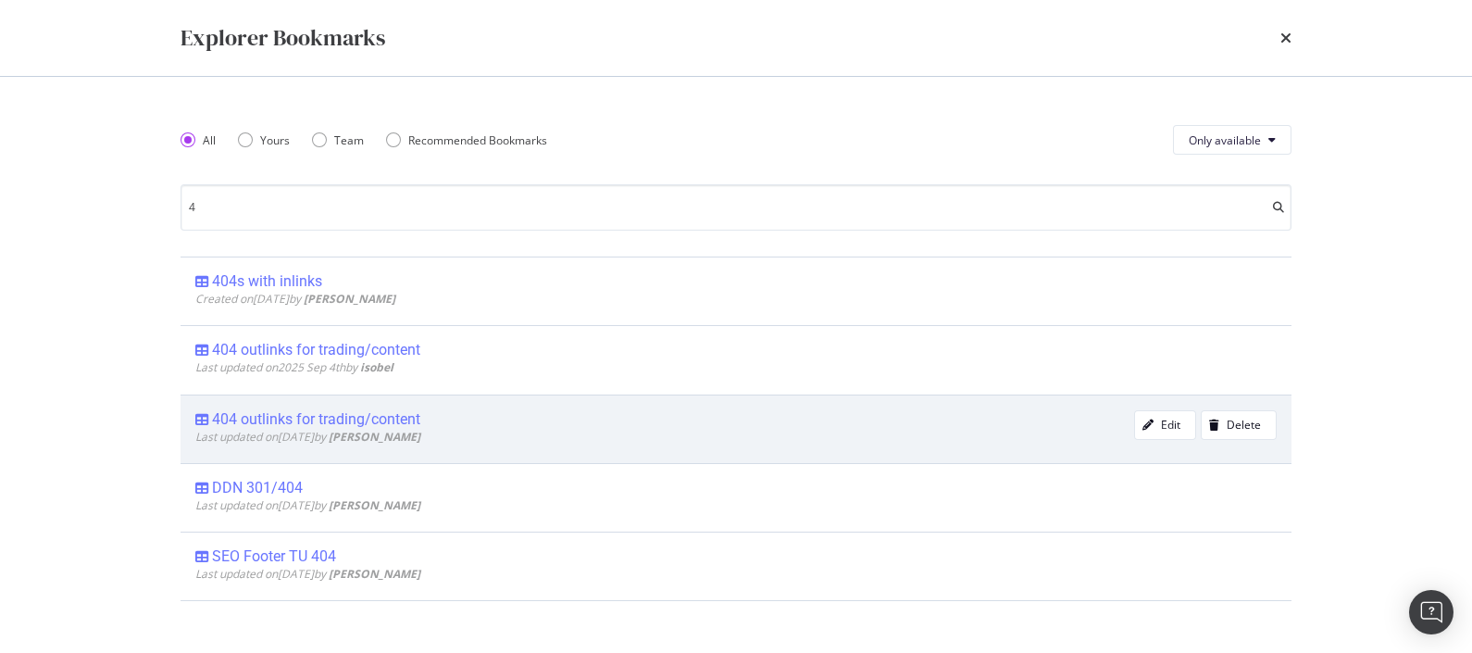
click at [407, 421] on div "404 outlinks for trading/content" at bounding box center [316, 419] width 208 height 19
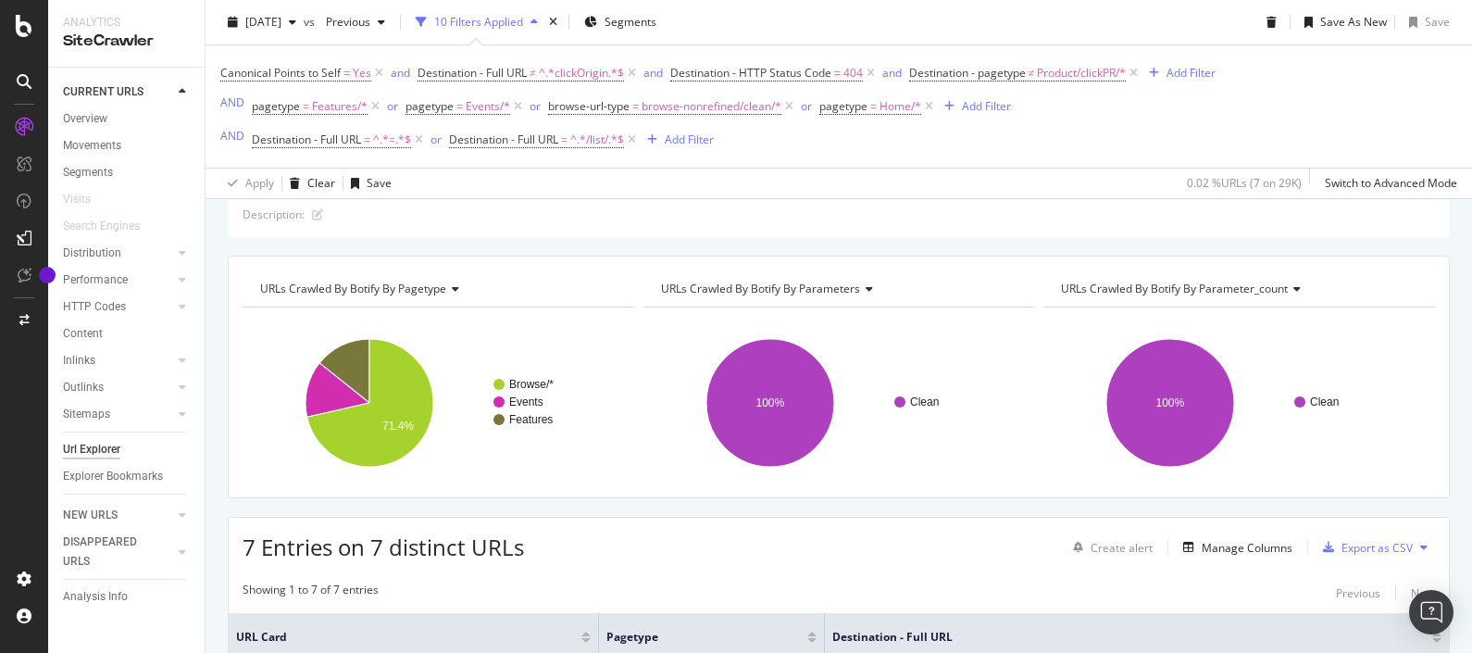
scroll to position [74, 0]
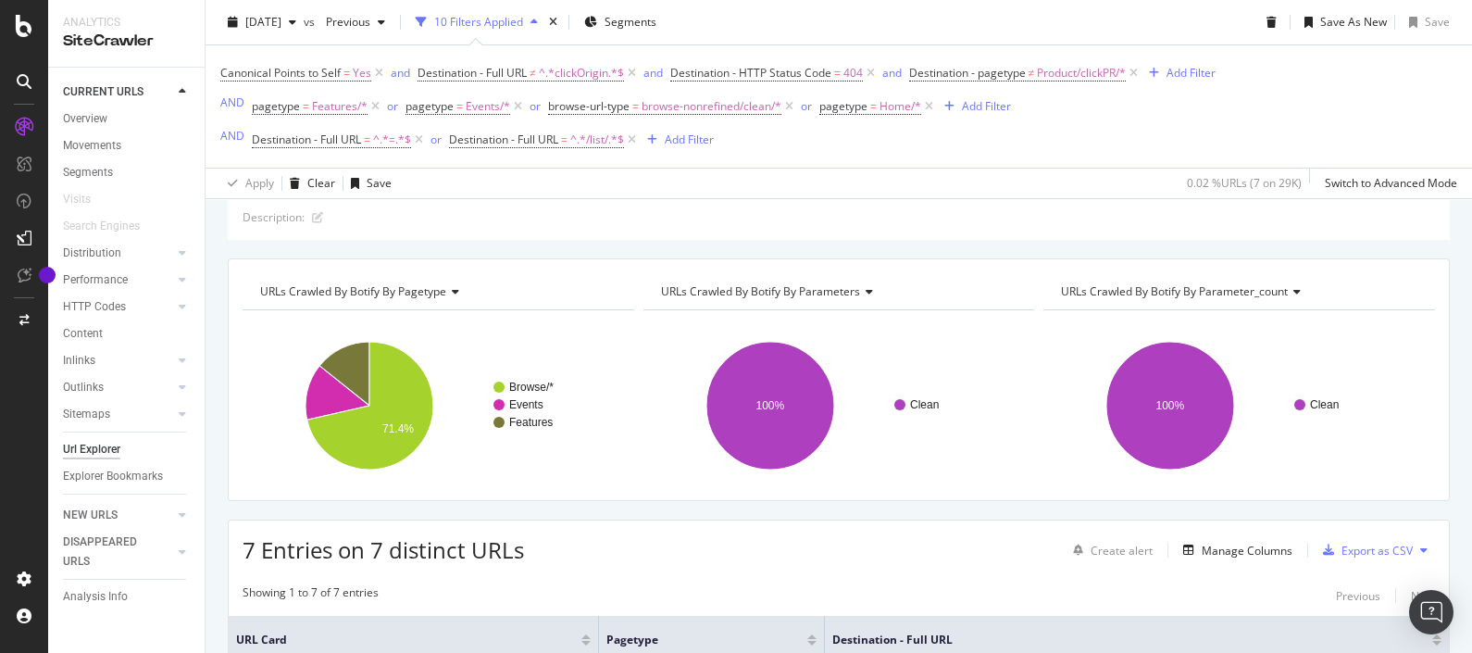
click at [21, 20] on icon at bounding box center [24, 26] width 17 height 22
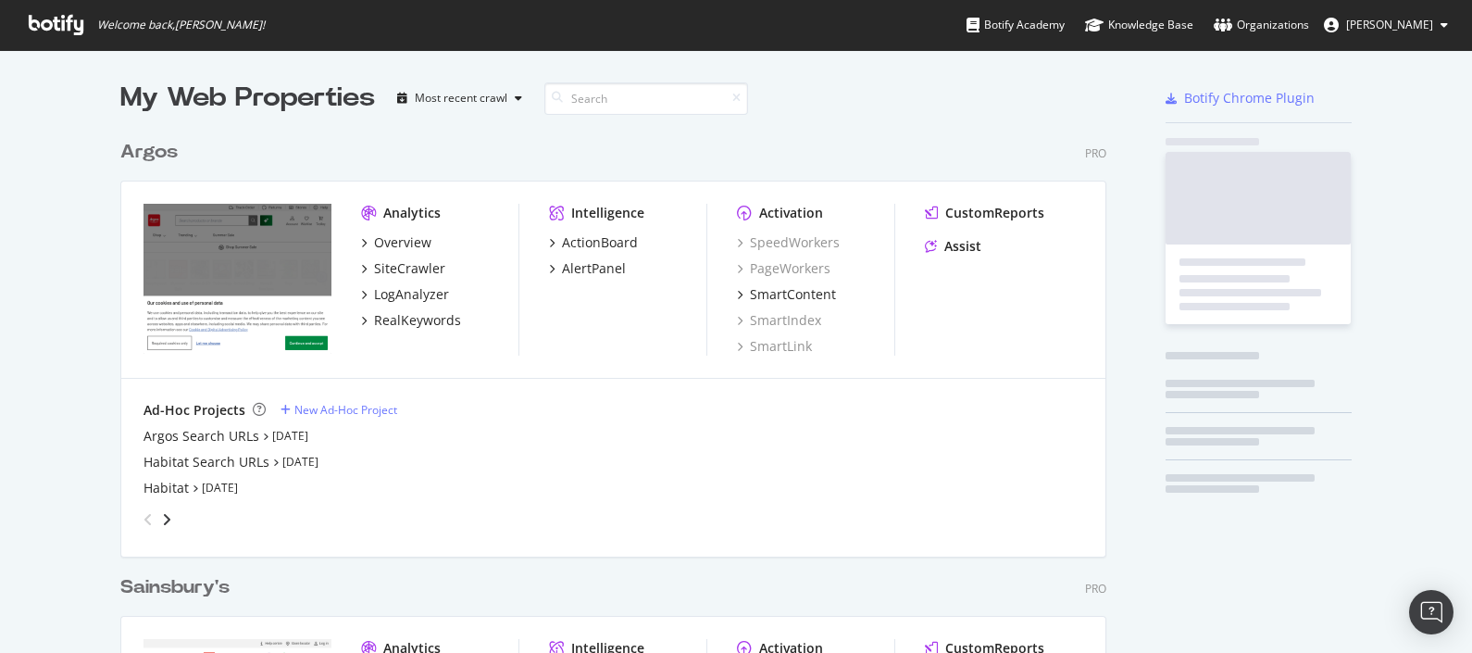
scroll to position [634, 1436]
